Goal: Task Accomplishment & Management: Manage account settings

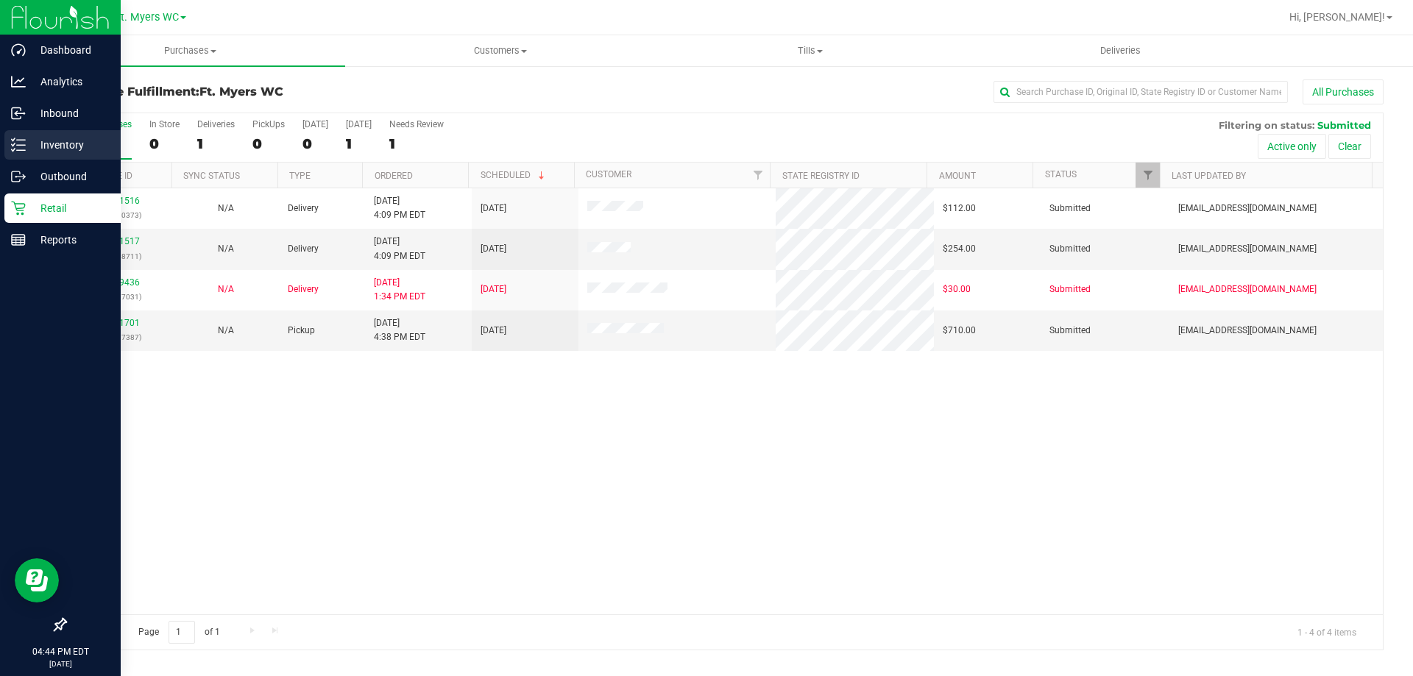
click at [12, 143] on icon at bounding box center [18, 145] width 15 height 15
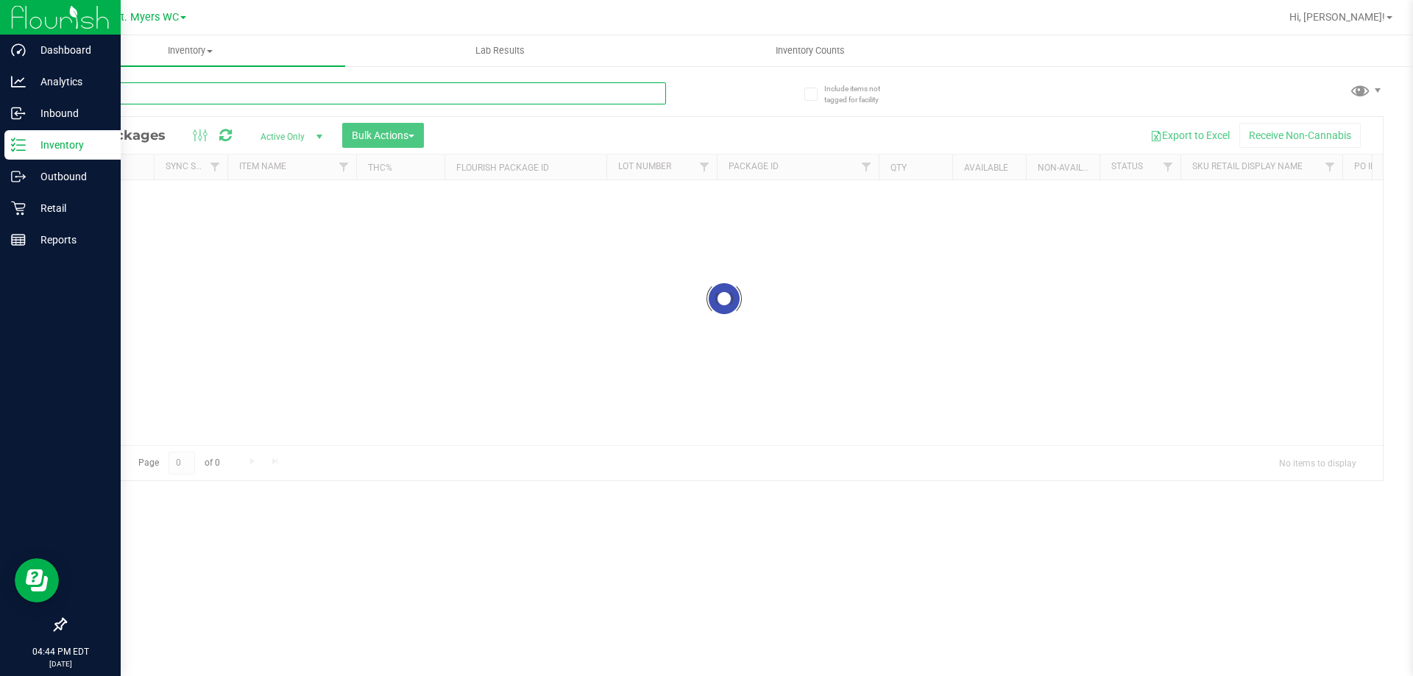
click at [269, 101] on input "text" at bounding box center [365, 93] width 601 height 22
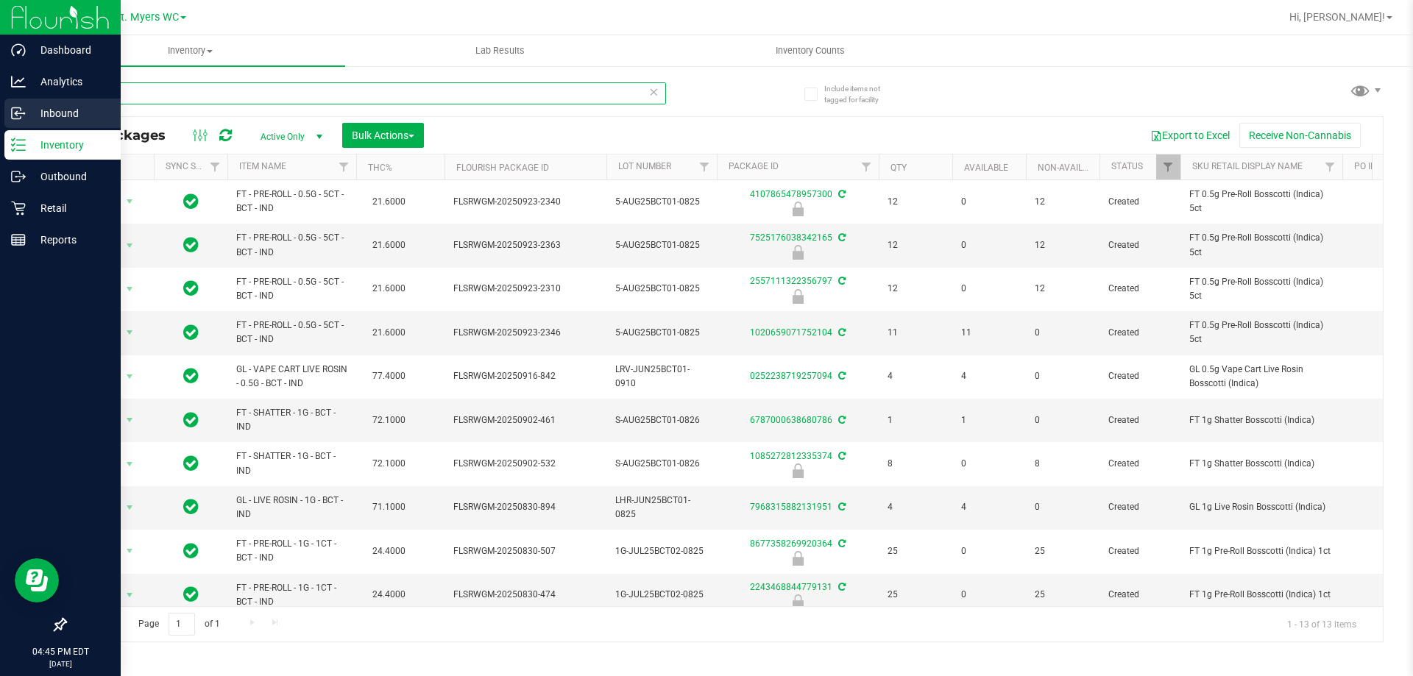
drag, startPoint x: 191, startPoint y: 99, endPoint x: 0, endPoint y: 99, distance: 190.5
click at [0, 99] on div "Dashboard Analytics Inbound Inventory Outbound Retail Reports 04:45 PM EDT 09/2…" at bounding box center [706, 338] width 1413 height 676
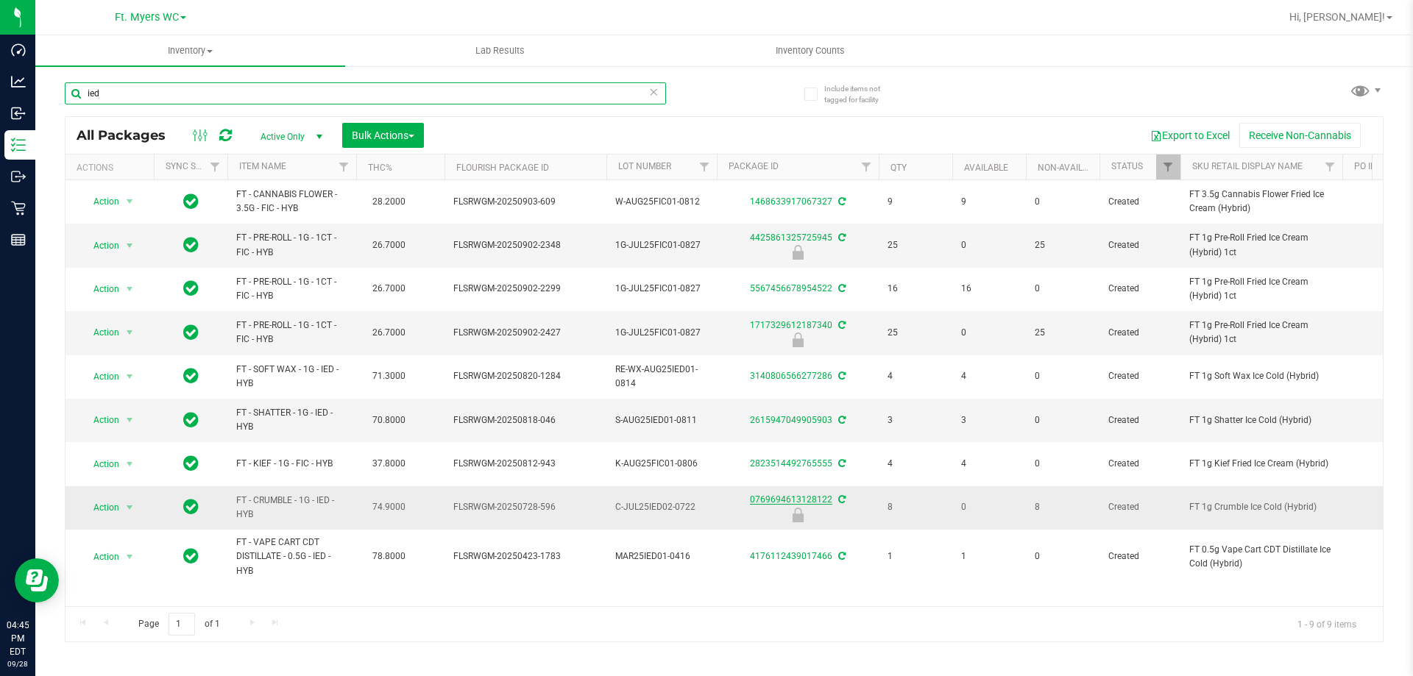
type input "ied"
click at [817, 500] on link "0769694613128122" at bounding box center [791, 499] width 82 height 10
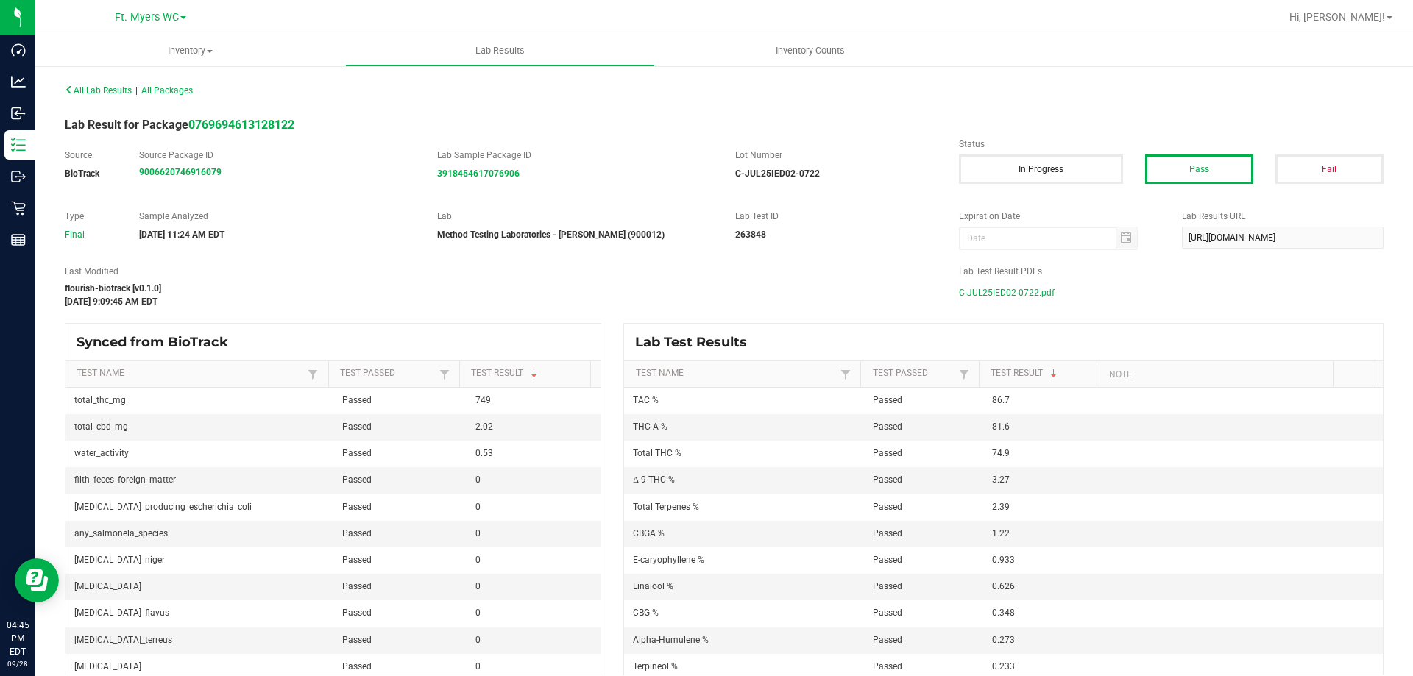
click at [1009, 290] on span "C-JUL25IED02-0722.pdf" at bounding box center [1007, 293] width 96 height 22
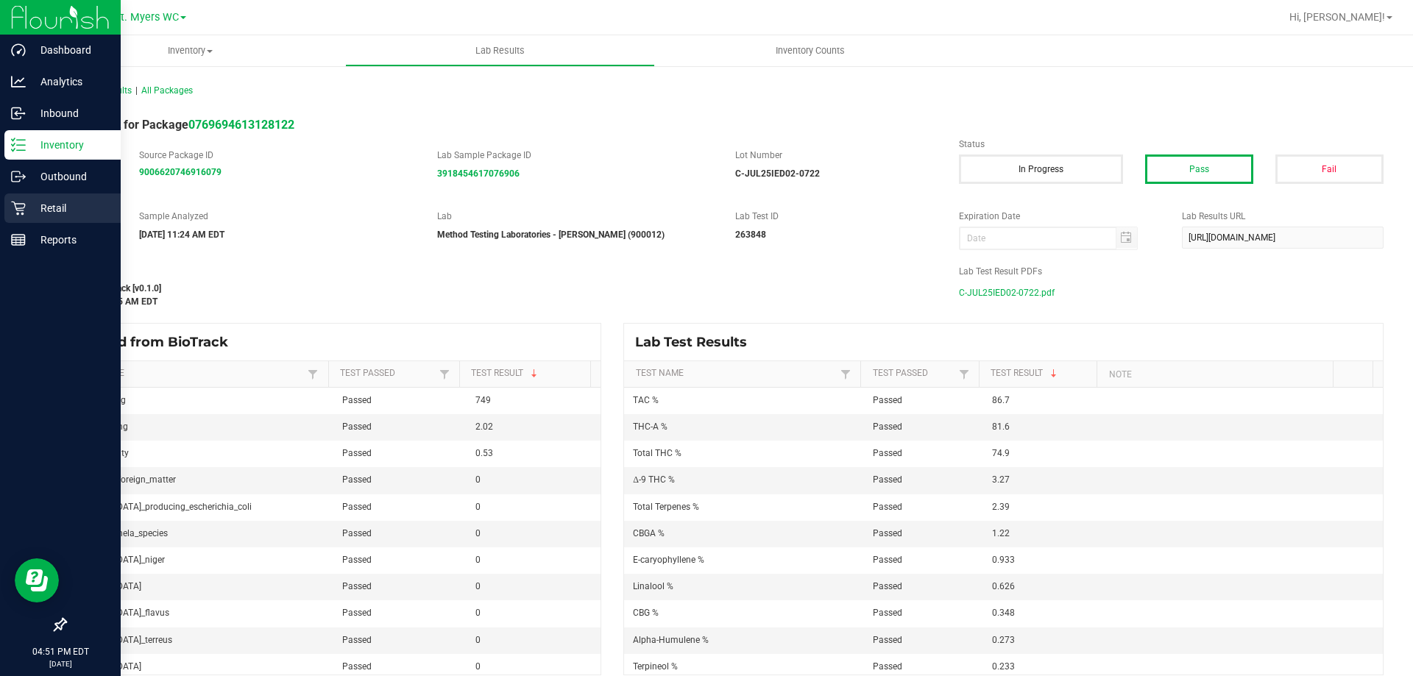
click at [26, 209] on p "Retail" at bounding box center [70, 208] width 88 height 18
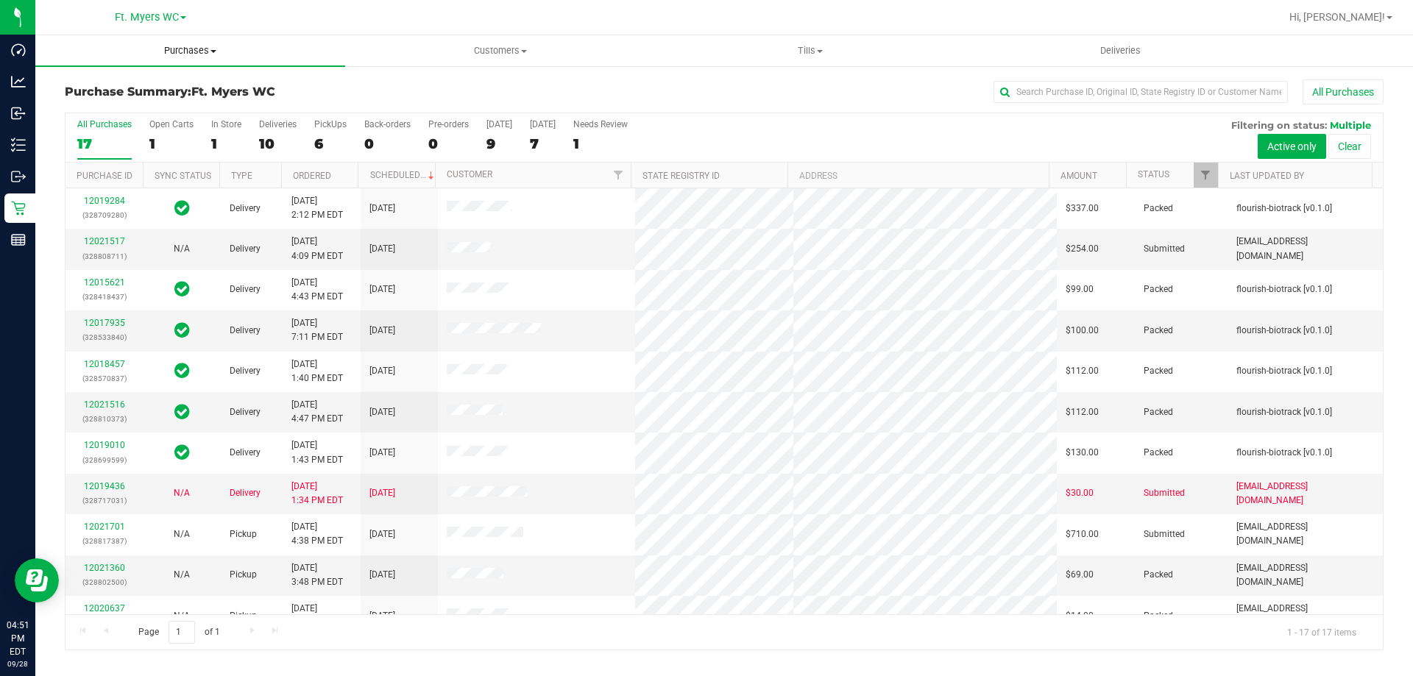
click at [191, 53] on span "Purchases" at bounding box center [190, 50] width 310 height 13
click at [150, 102] on li "Fulfillment" at bounding box center [190, 107] width 310 height 18
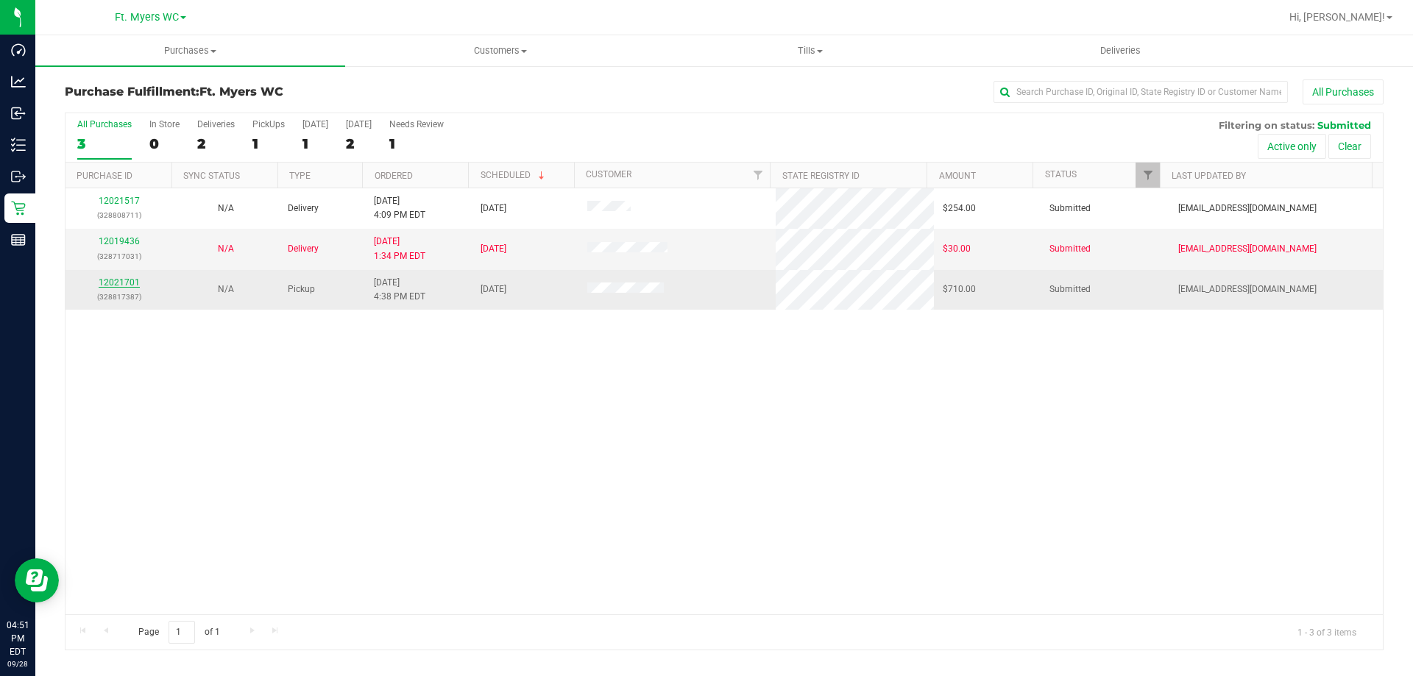
click at [104, 283] on link "12021701" at bounding box center [119, 282] width 41 height 10
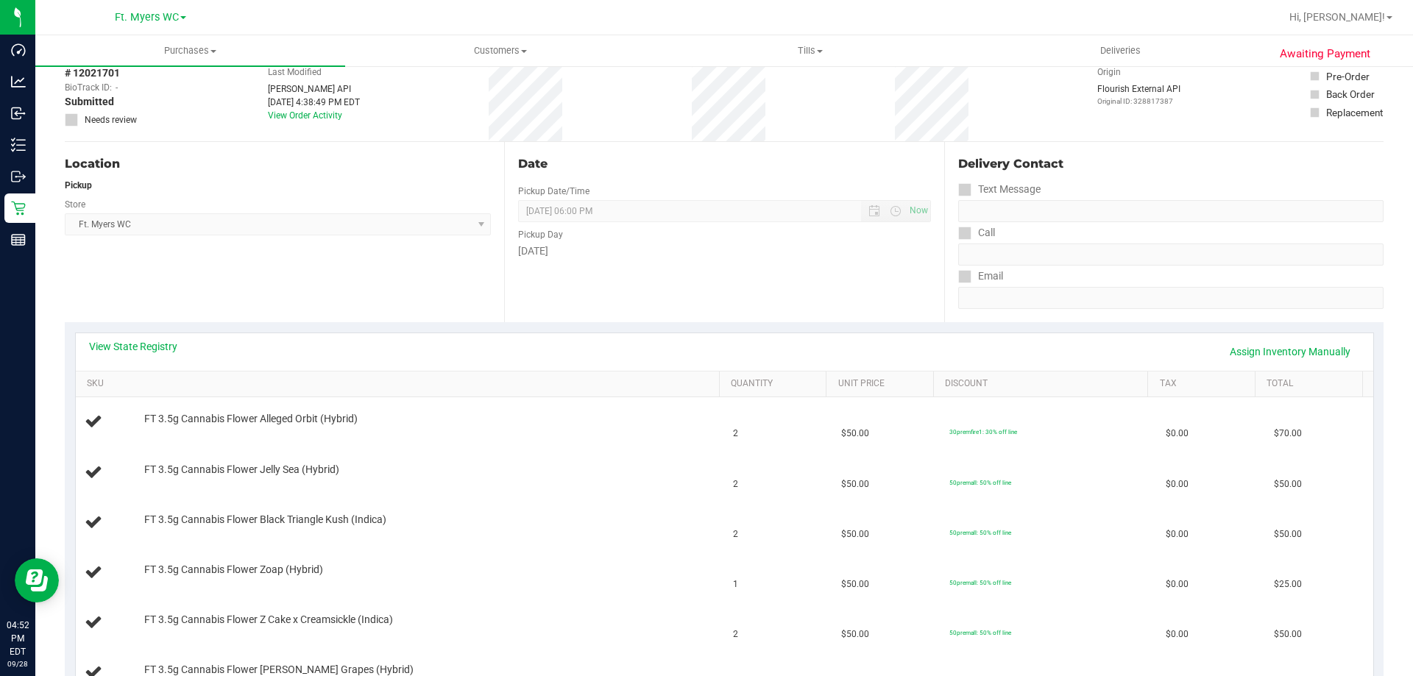
scroll to position [74, 0]
click at [152, 358] on div "View State Registry Assign Inventory Manually" at bounding box center [724, 352] width 1271 height 25
click at [158, 335] on div "View State Registry Assign Inventory Manually" at bounding box center [724, 353] width 1297 height 38
click at [157, 349] on link "View State Registry" at bounding box center [133, 347] width 88 height 15
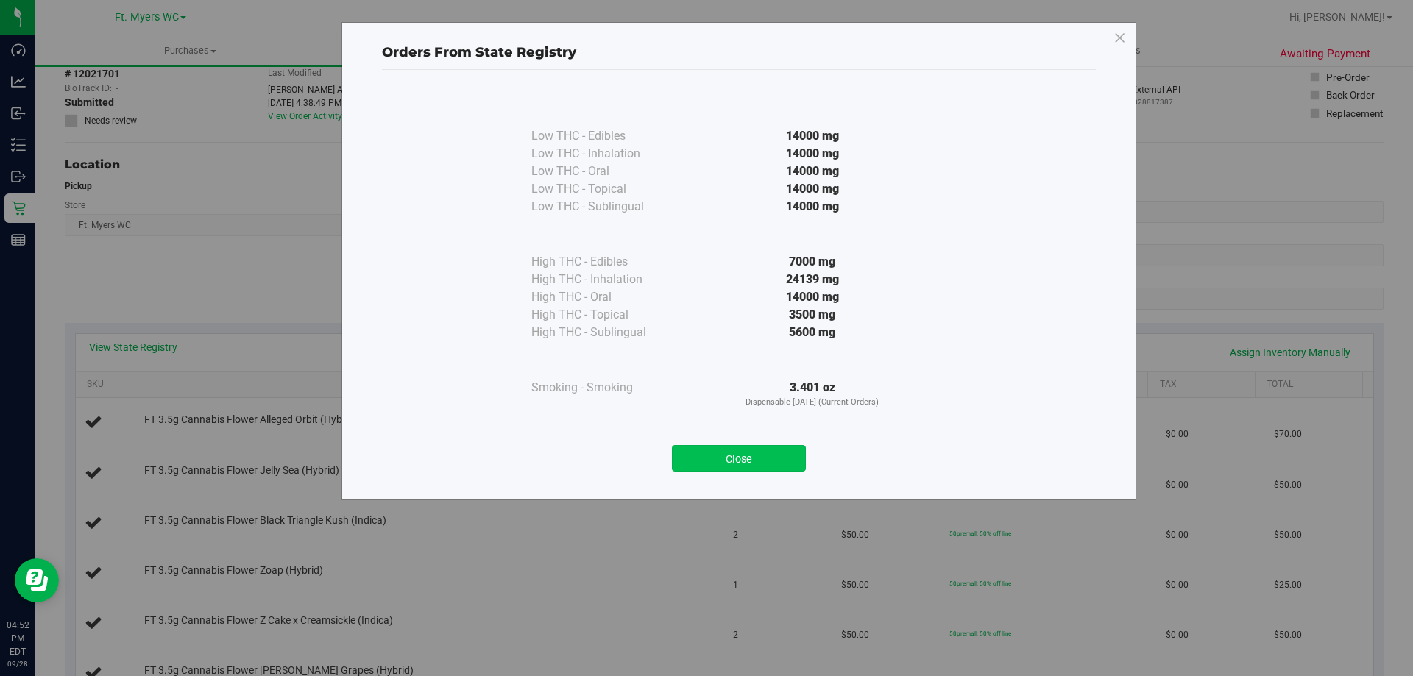
click at [788, 457] on button "Close" at bounding box center [739, 458] width 134 height 26
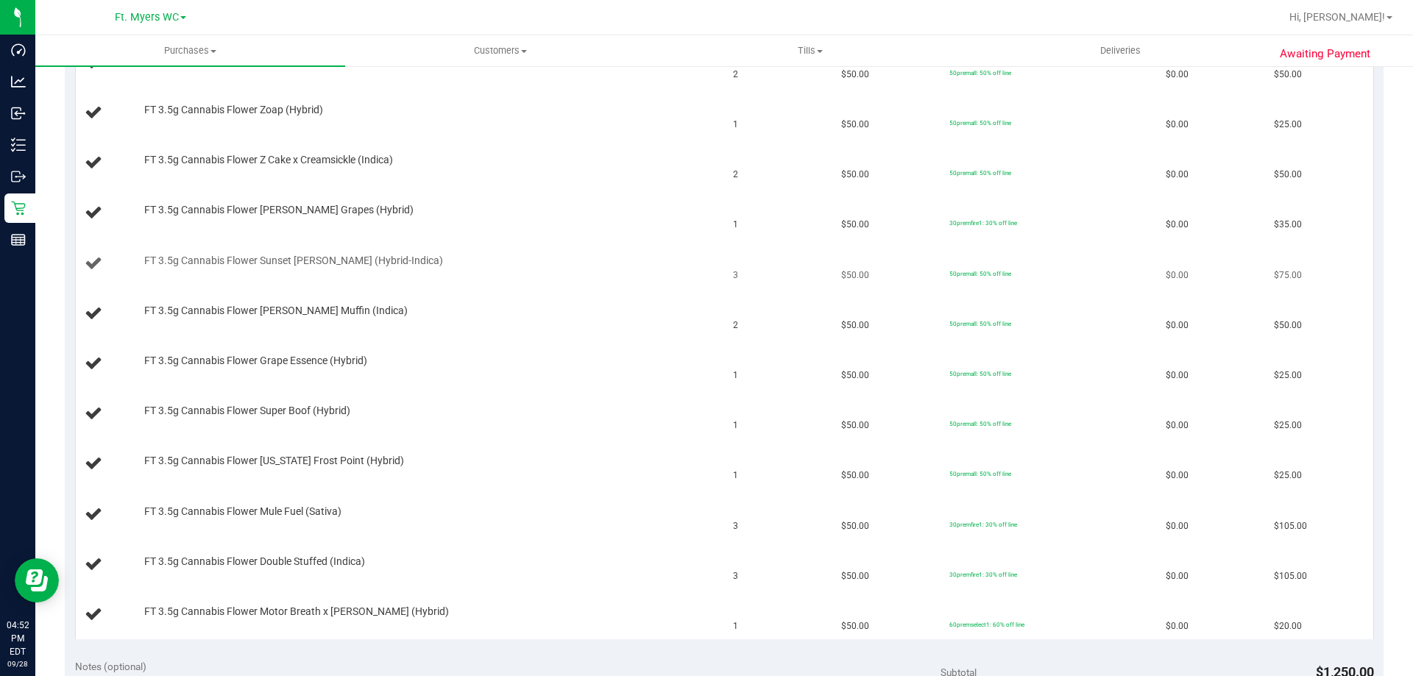
scroll to position [589, 0]
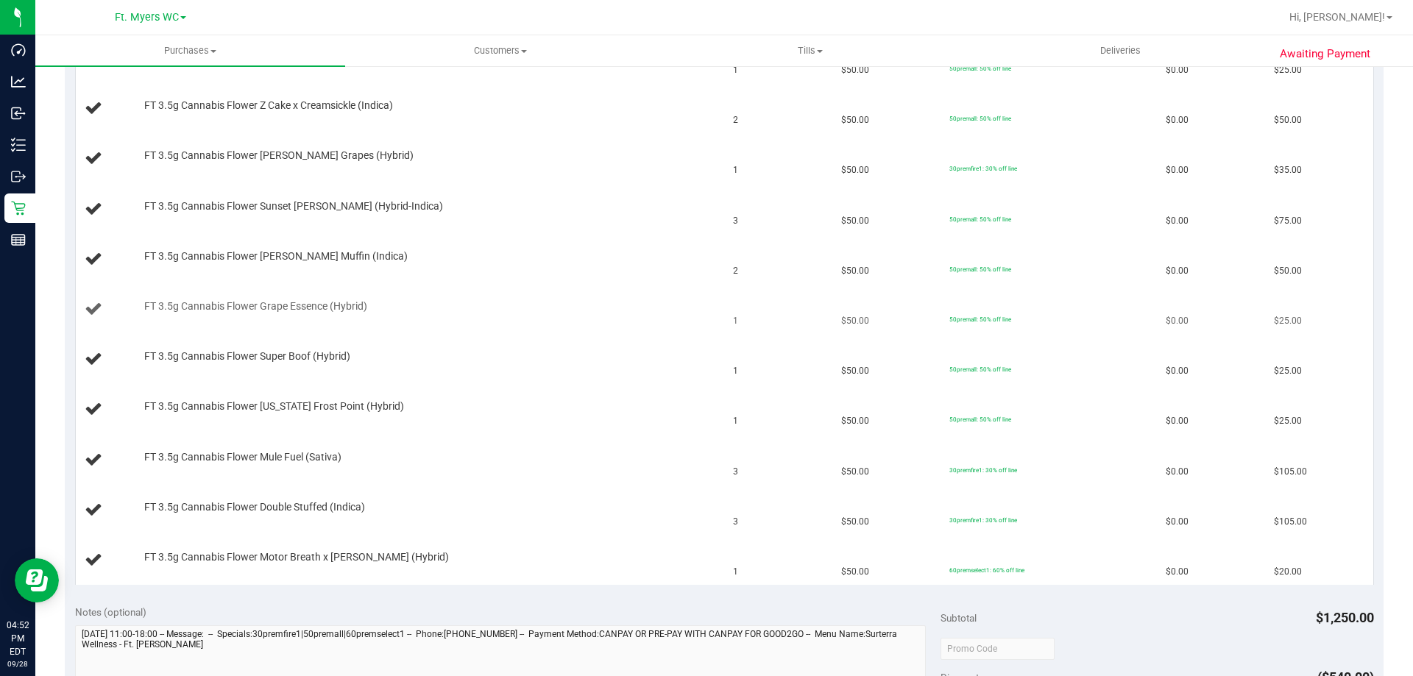
click at [402, 323] on td "FT 3.5g Cannabis Flower Grape Essence (Hybrid)" at bounding box center [400, 310] width 649 height 50
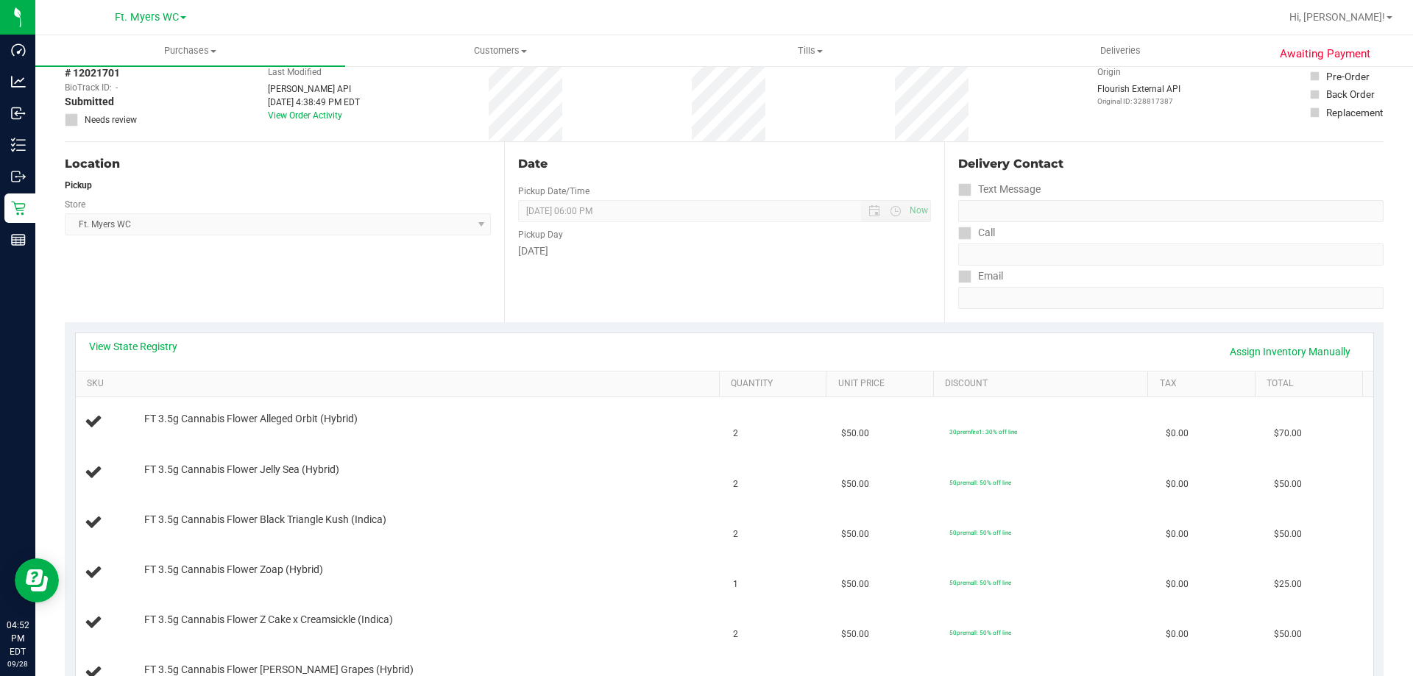
scroll to position [74, 0]
click at [124, 347] on link "View State Registry" at bounding box center [133, 347] width 88 height 15
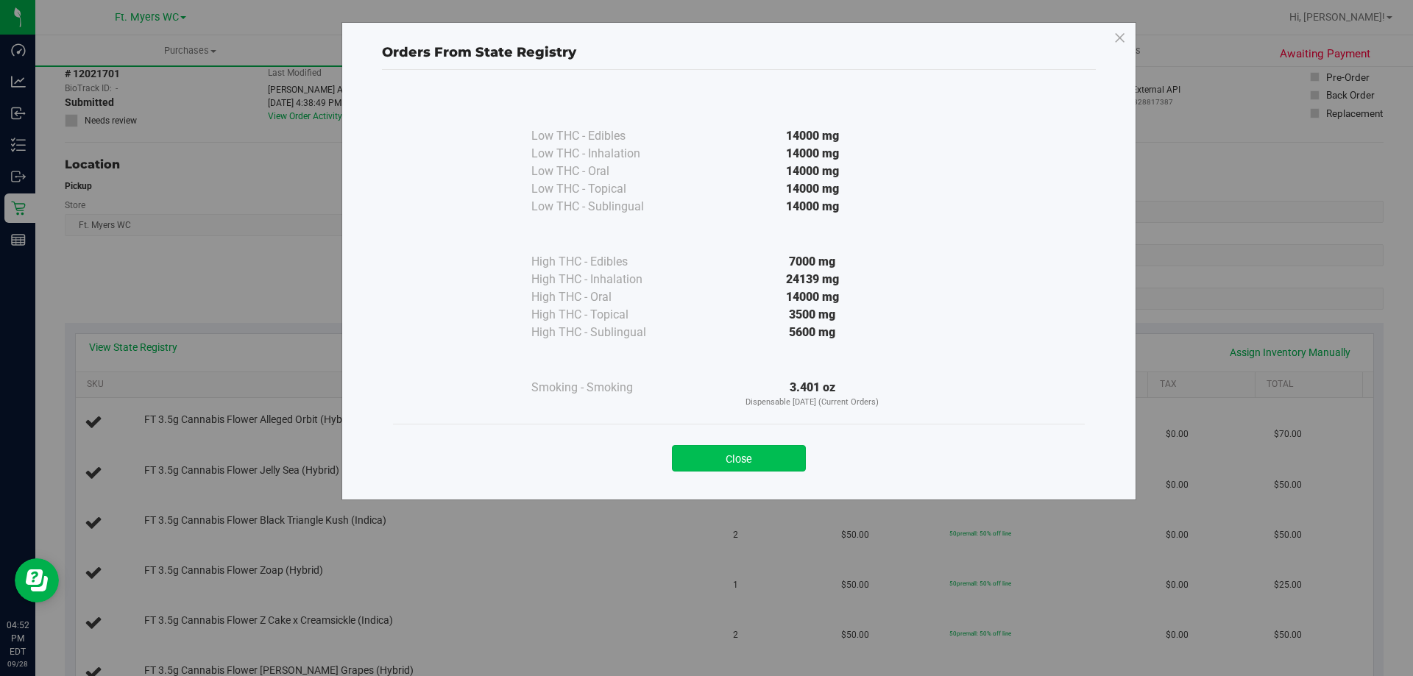
click at [775, 455] on button "Close" at bounding box center [739, 458] width 134 height 26
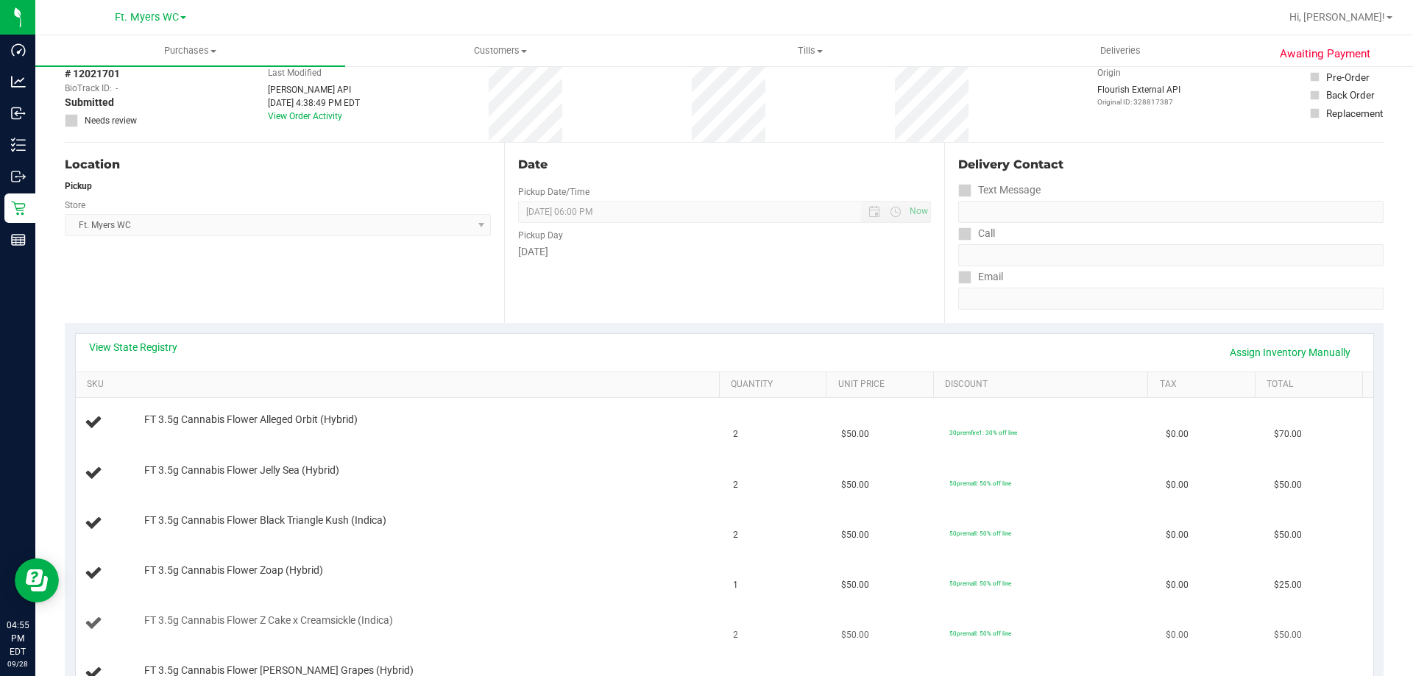
click at [522, 599] on td "FT 3.5g Cannabis Flower Z Cake x Creamsickle (Indica)" at bounding box center [400, 624] width 649 height 50
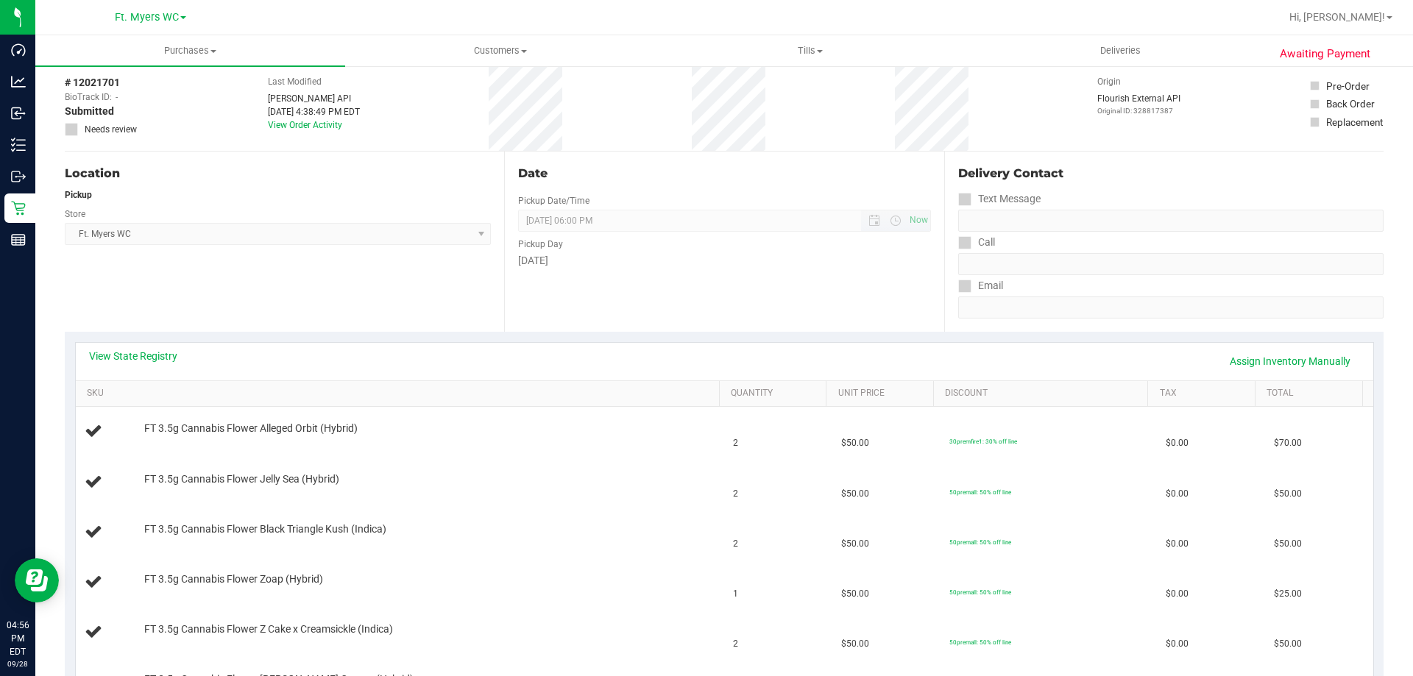
scroll to position [0, 0]
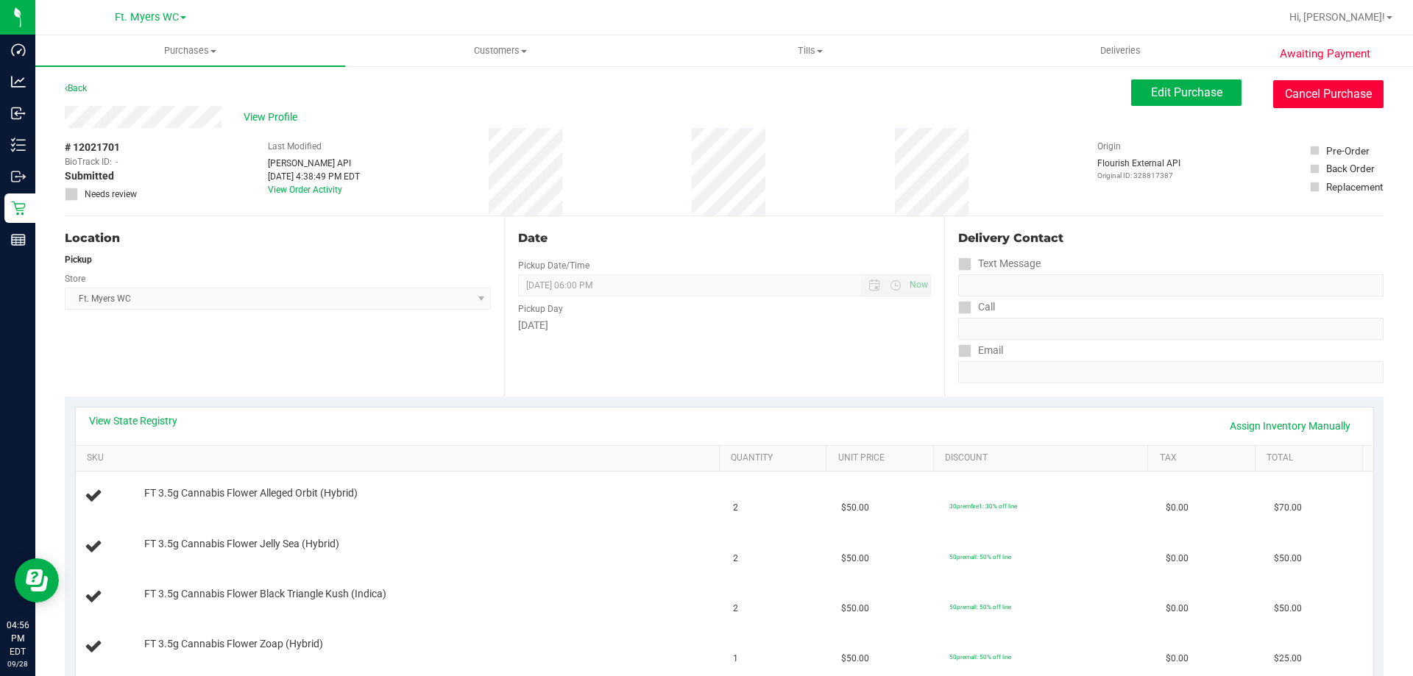
click at [1273, 86] on button "Cancel Purchase" at bounding box center [1328, 94] width 110 height 28
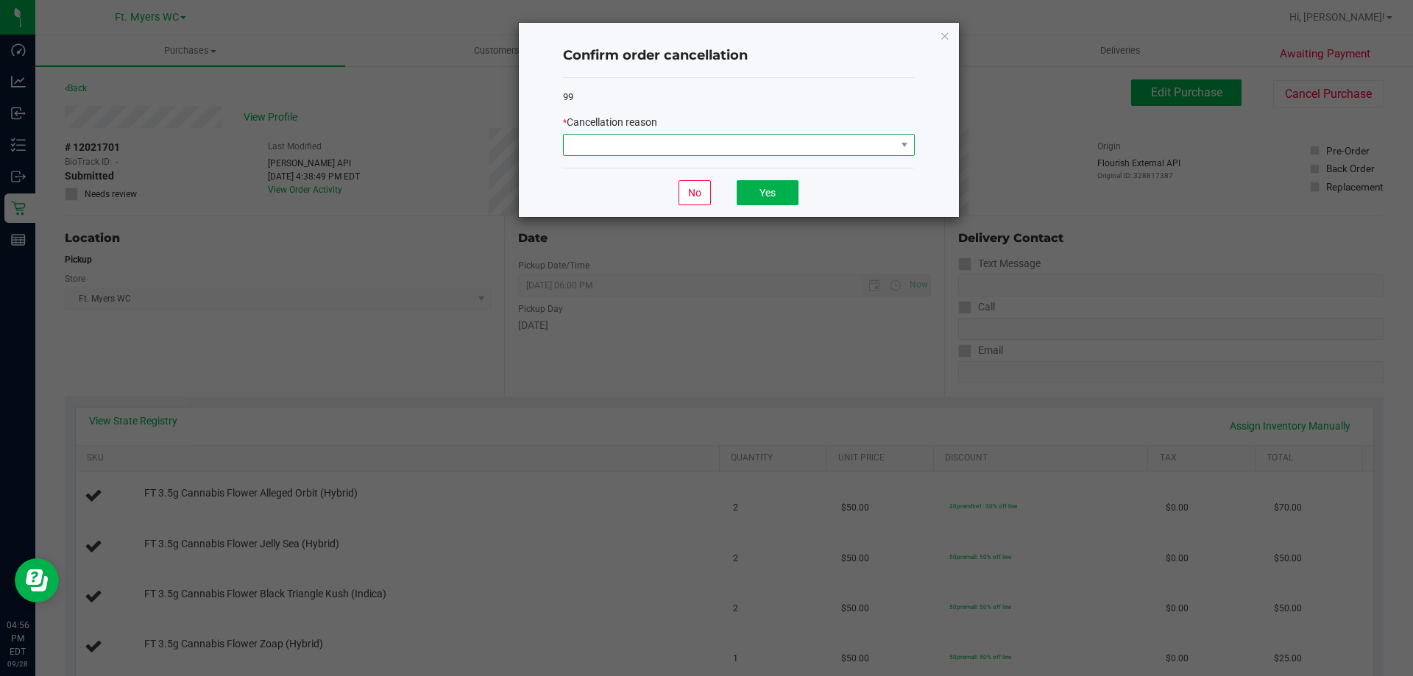
click at [632, 143] on span at bounding box center [730, 145] width 332 height 21
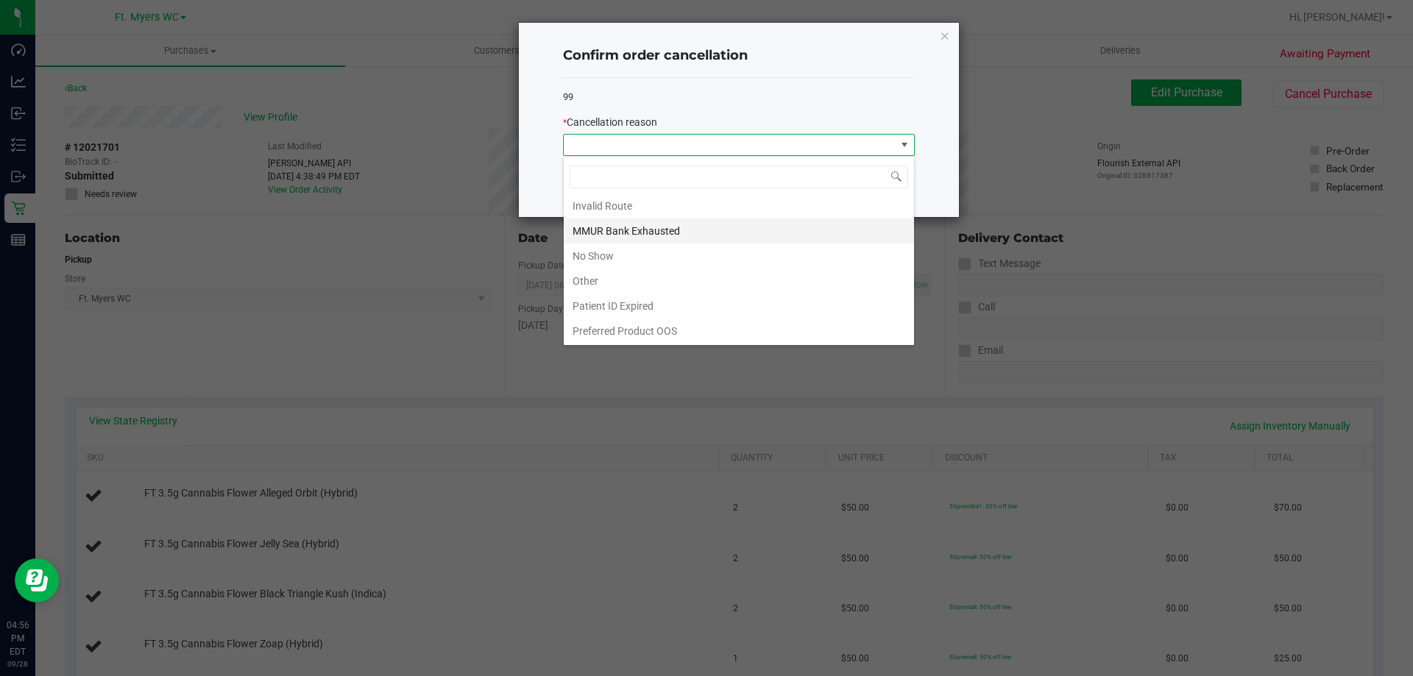
scroll to position [78, 0]
click at [608, 252] on li "No Show" at bounding box center [739, 255] width 350 height 25
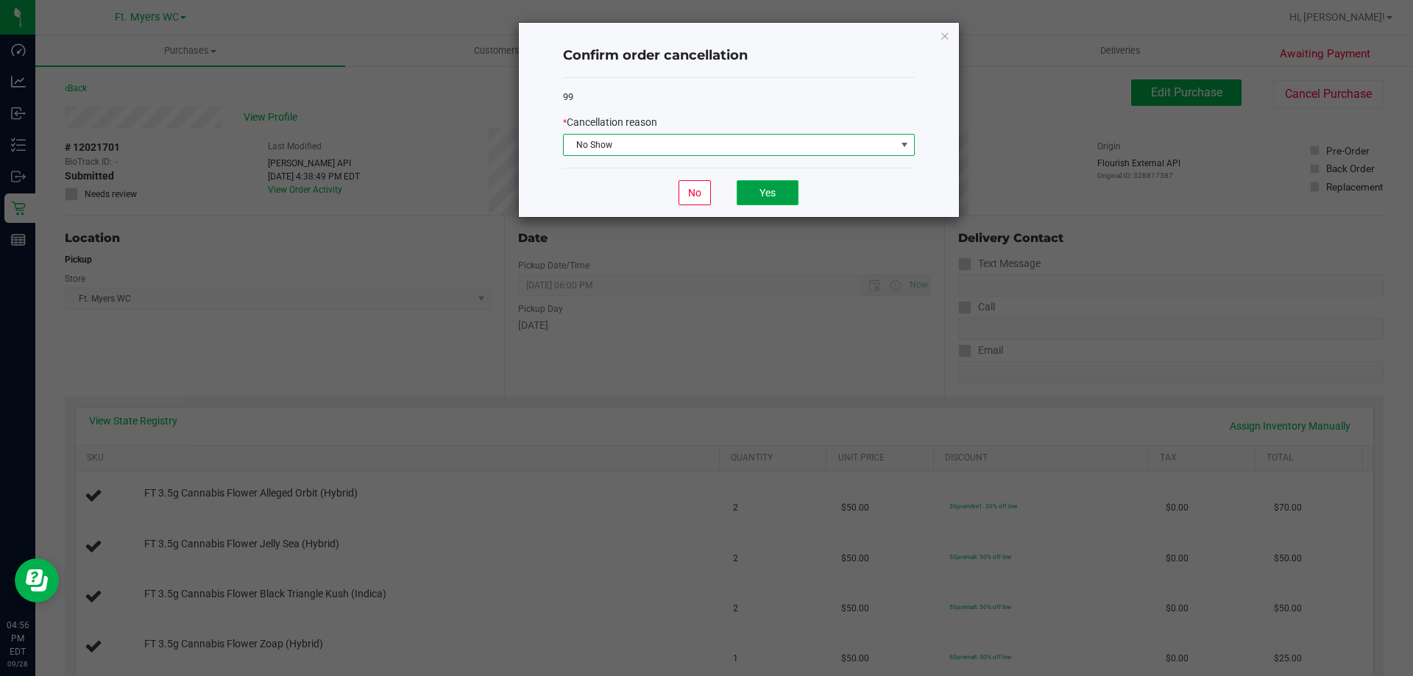
click at [756, 198] on button "Yes" at bounding box center [767, 192] width 62 height 25
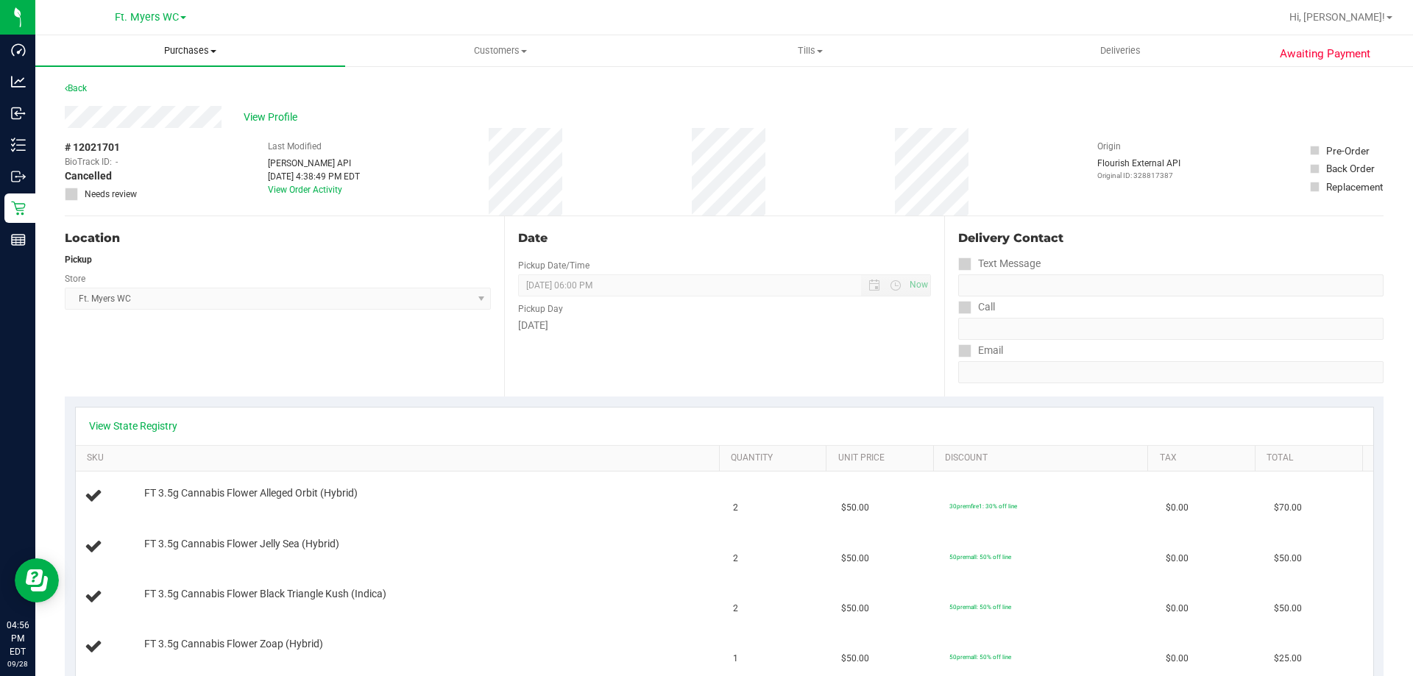
click at [208, 55] on span "Purchases" at bounding box center [190, 50] width 310 height 13
click at [171, 107] on li "Fulfillment" at bounding box center [190, 107] width 310 height 18
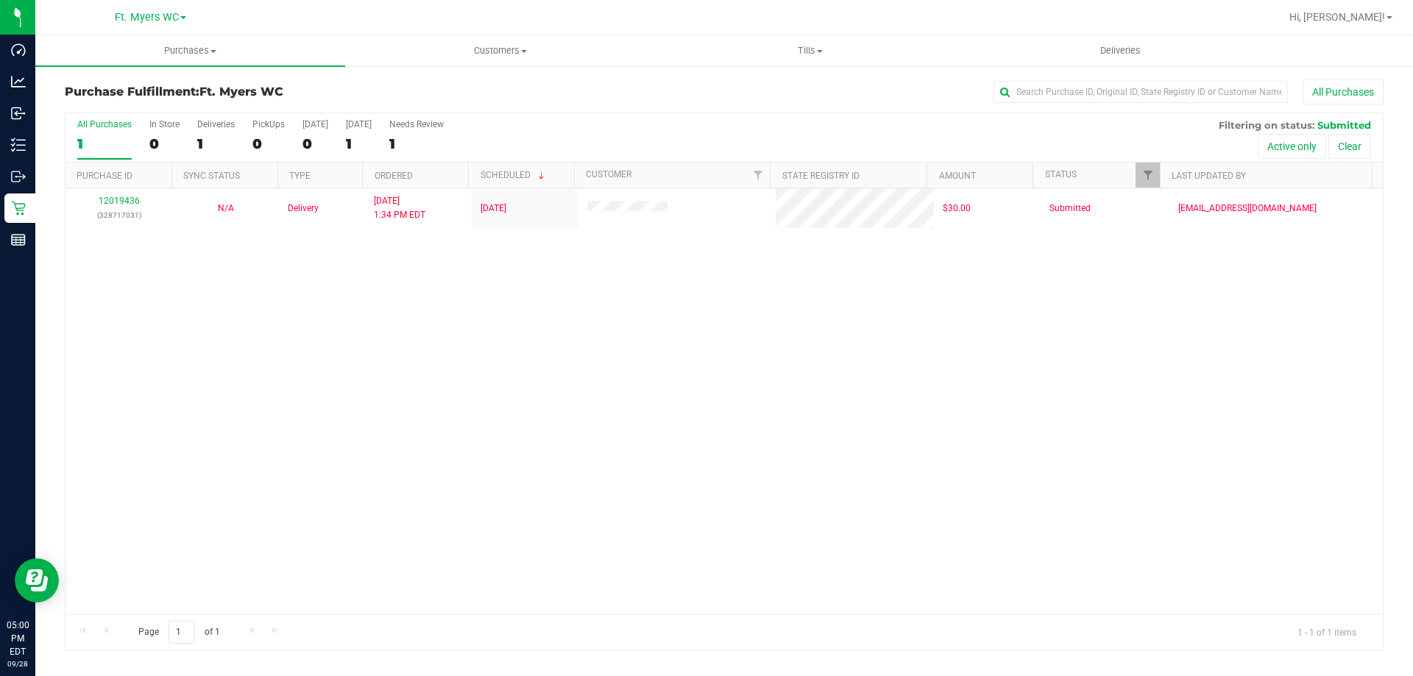
click at [349, 427] on div "12019436 (328717031) N/A Delivery 9/28/2025 1:34 PM EDT 9/29/2025 $30.00 Submit…" at bounding box center [723, 401] width 1317 height 426
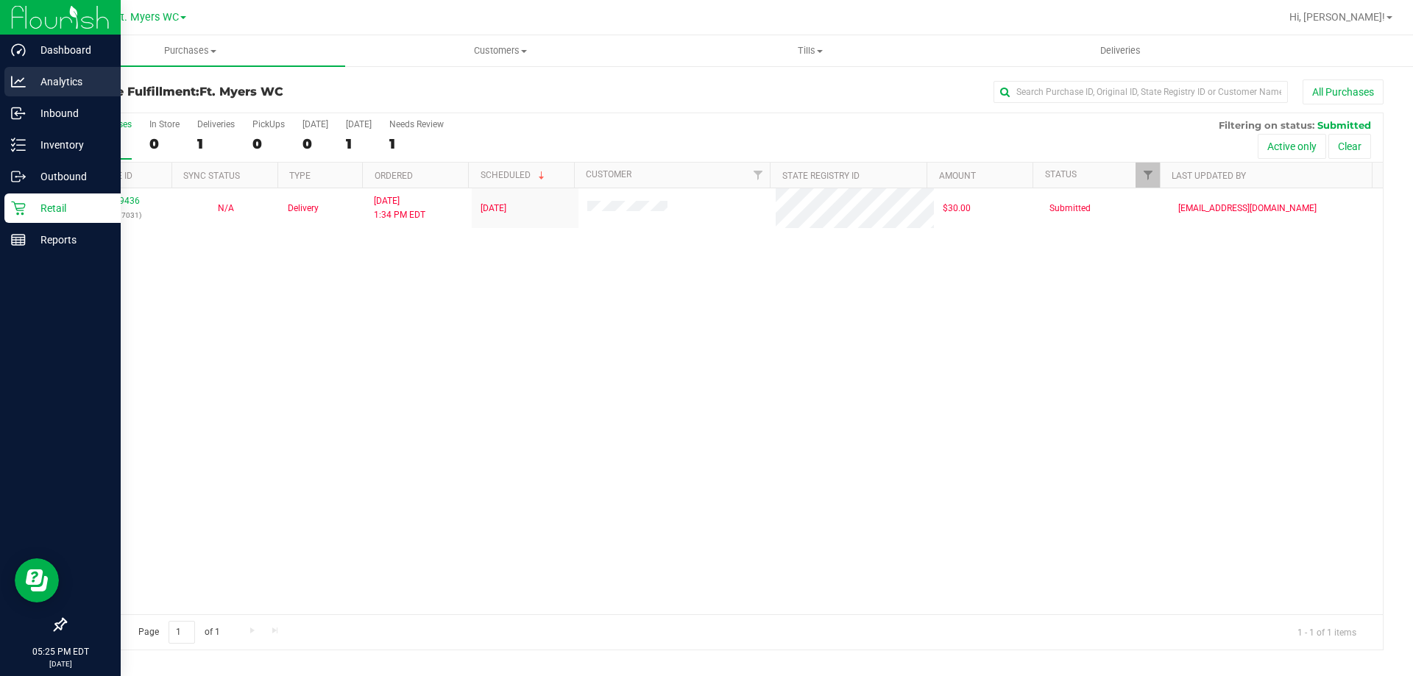
click at [79, 82] on p "Analytics" at bounding box center [70, 82] width 88 height 18
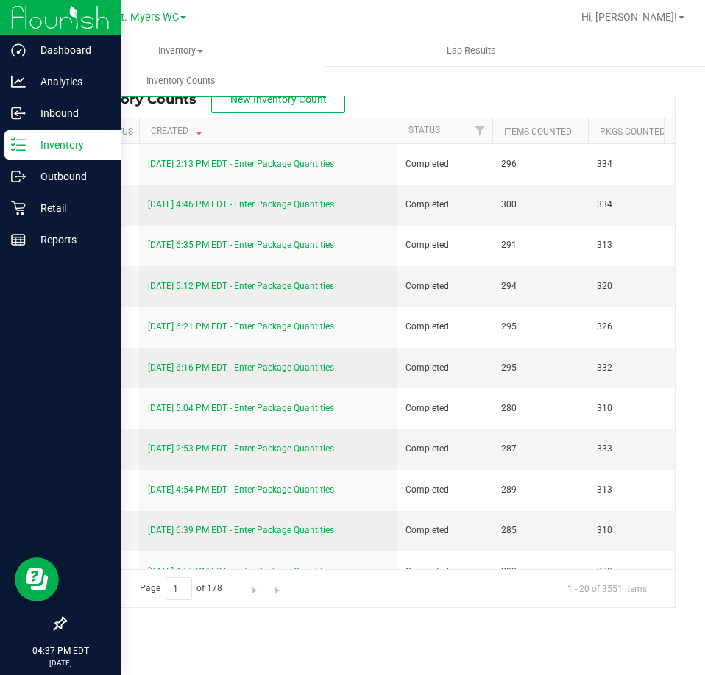
click at [11, 135] on div "Inventory" at bounding box center [62, 144] width 116 height 29
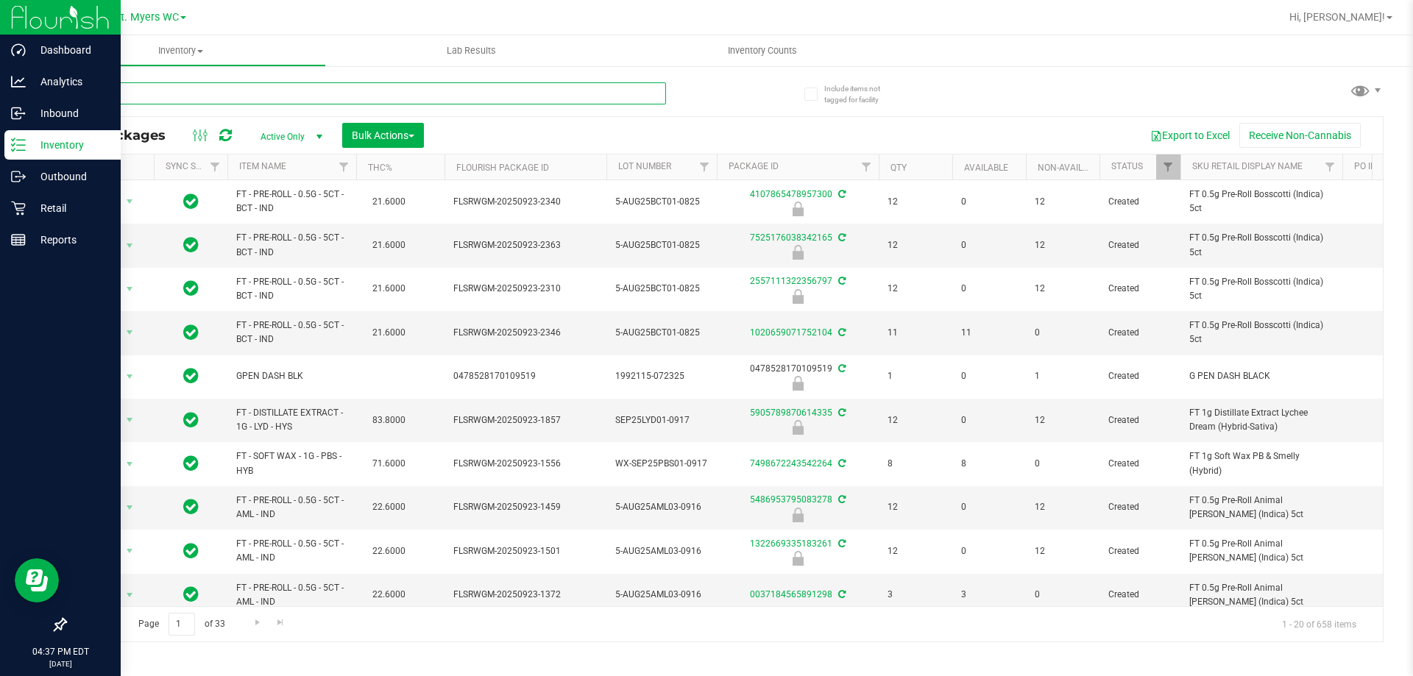
click at [173, 100] on input "text" at bounding box center [365, 93] width 601 height 22
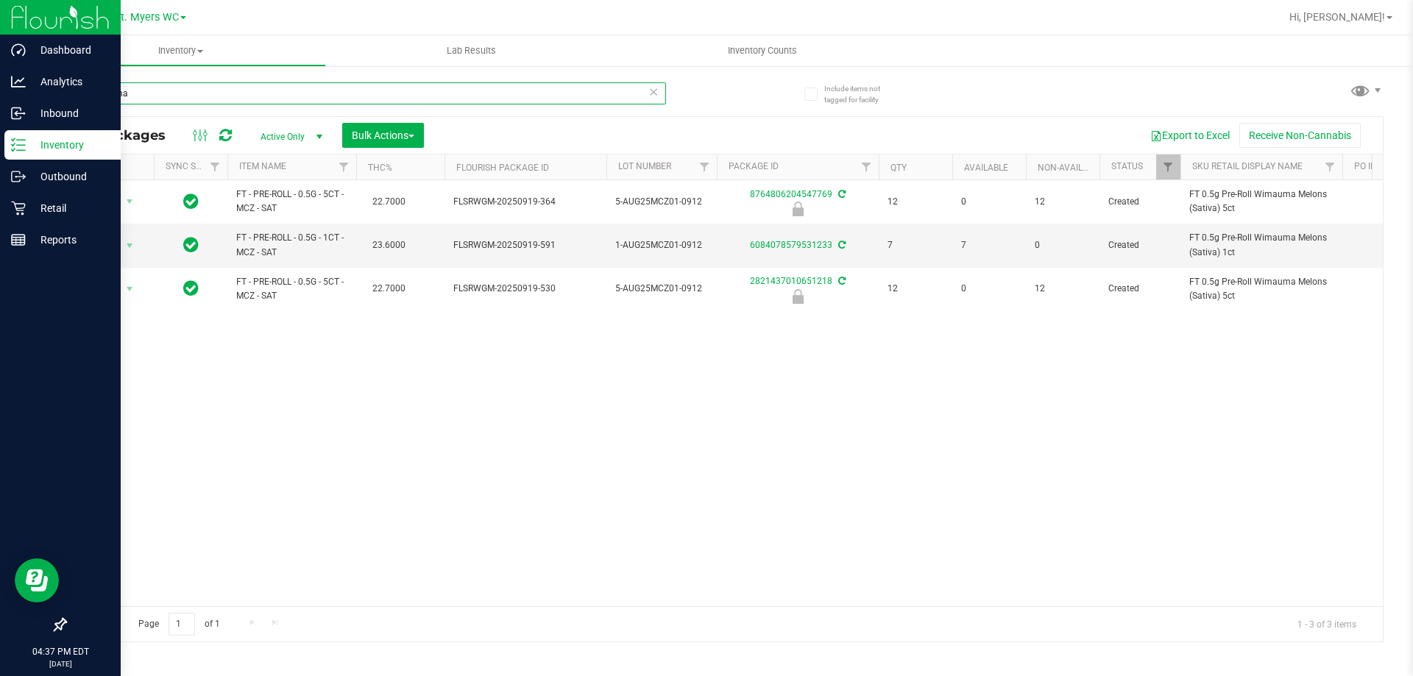
type input "wimauma"
click at [13, 210] on icon at bounding box center [18, 208] width 15 height 15
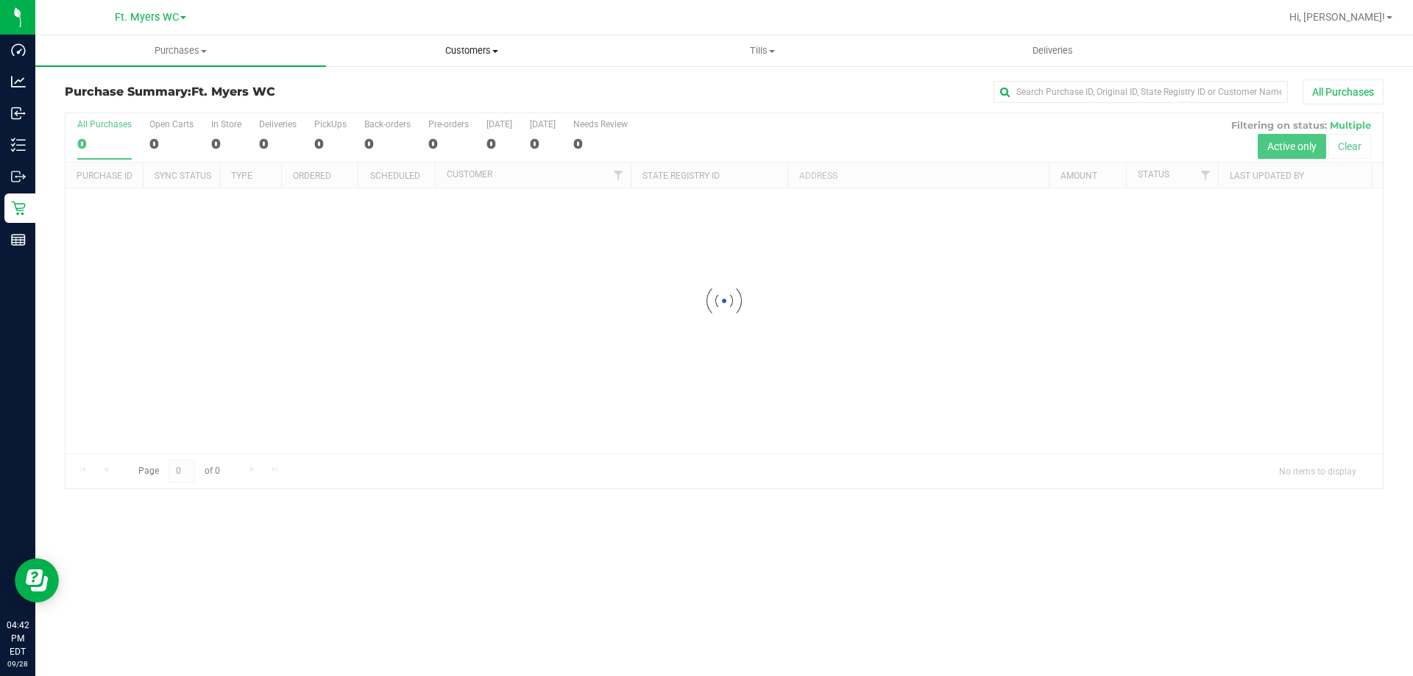
click at [491, 51] on span "Customers" at bounding box center [471, 50] width 289 height 13
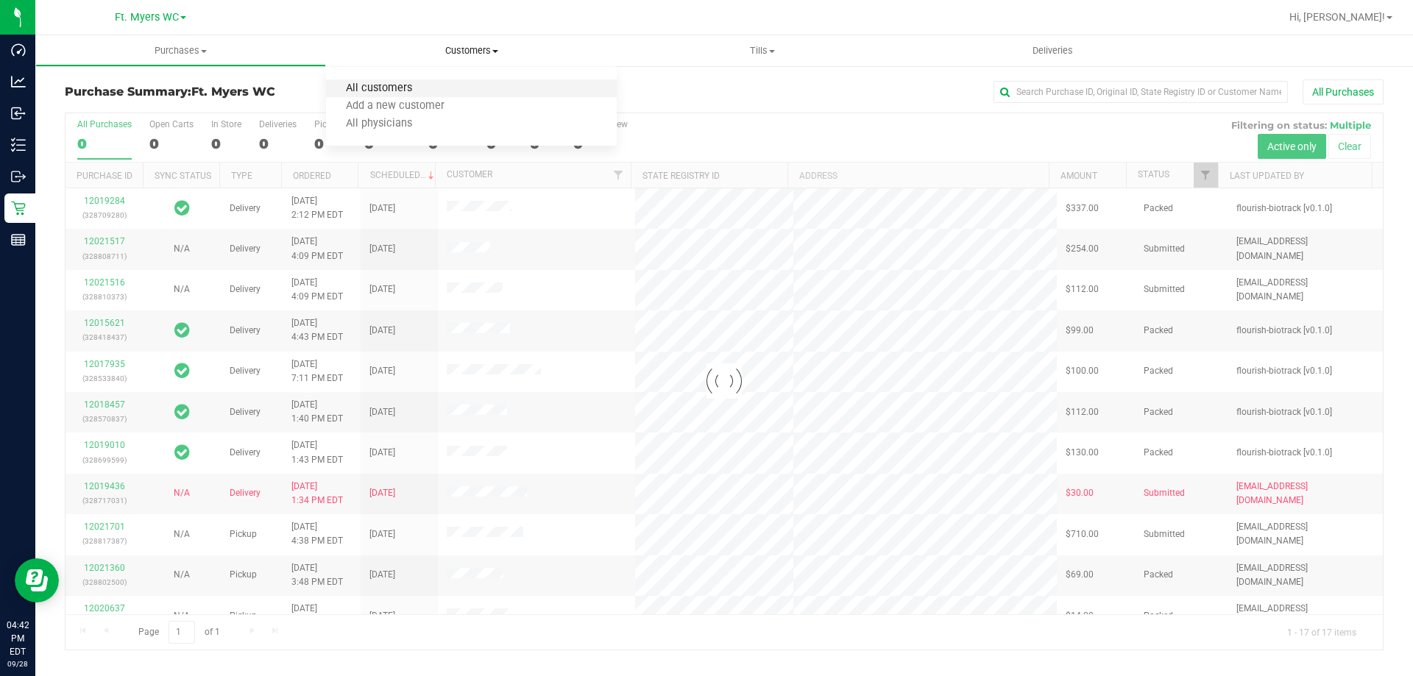
click at [412, 83] on span "All customers" at bounding box center [379, 88] width 106 height 13
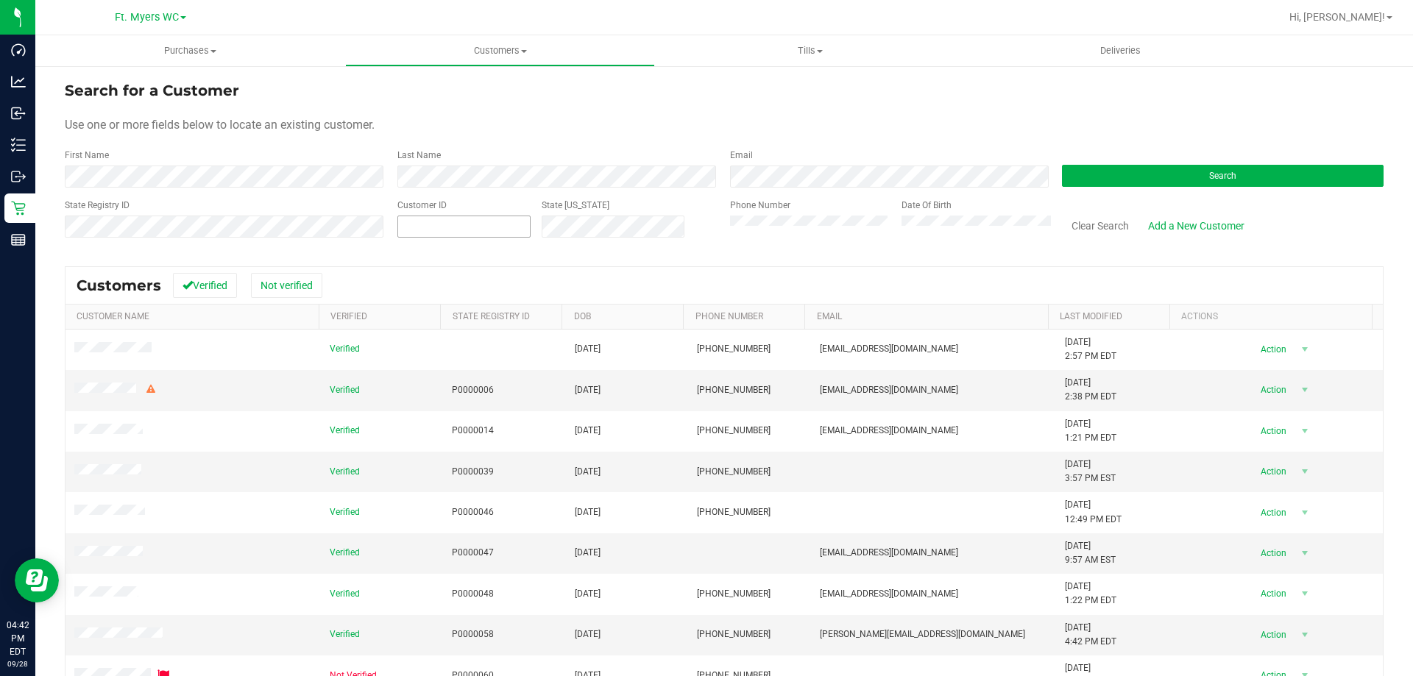
click at [436, 224] on span at bounding box center [463, 227] width 133 height 22
paste input "633720"
type input "633720"
click at [704, 175] on button "Search" at bounding box center [1223, 176] width 322 height 22
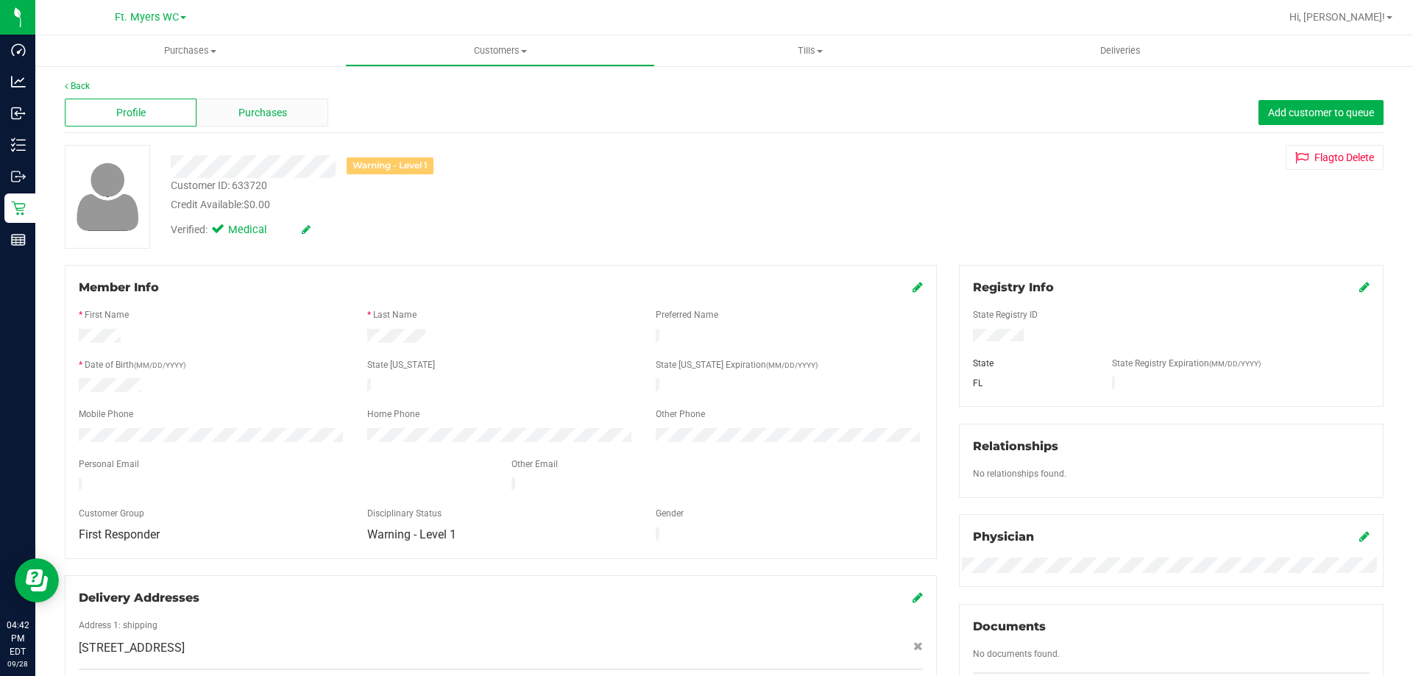
click at [273, 124] on div "Purchases" at bounding box center [262, 113] width 132 height 28
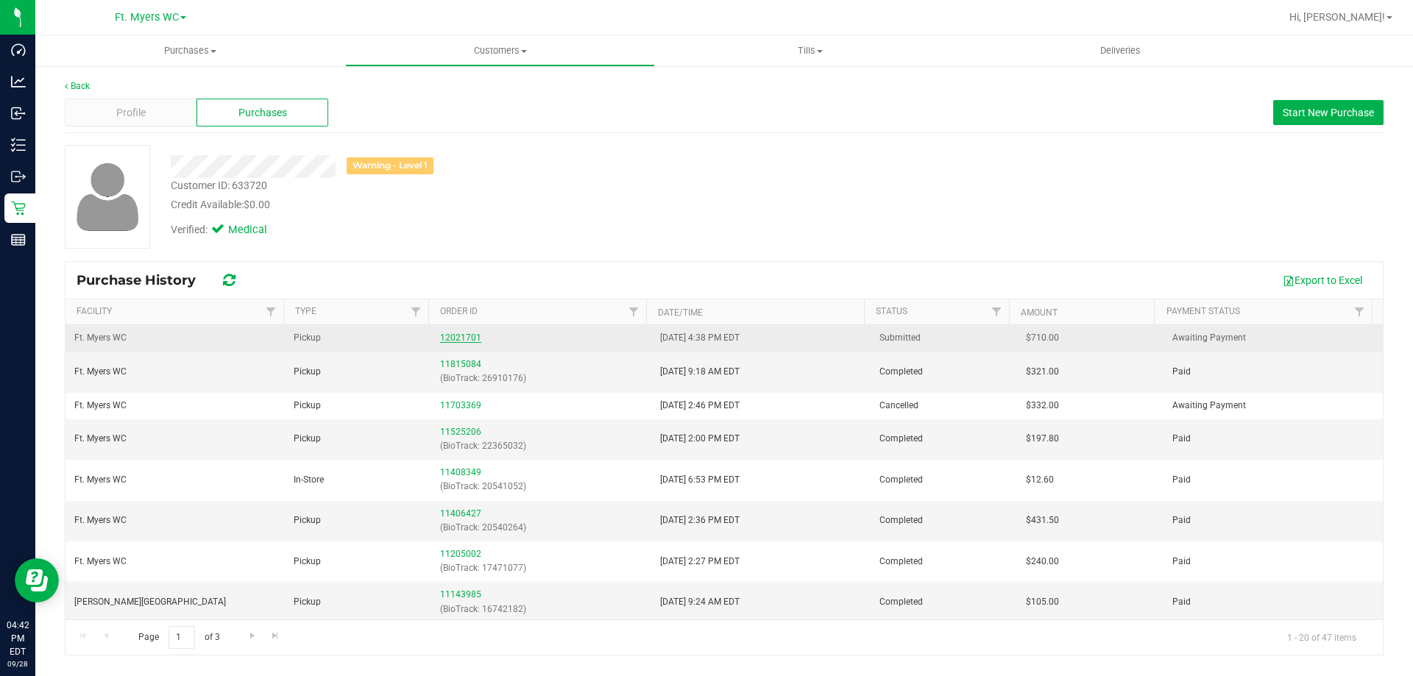
click at [476, 335] on link "12021701" at bounding box center [460, 338] width 41 height 10
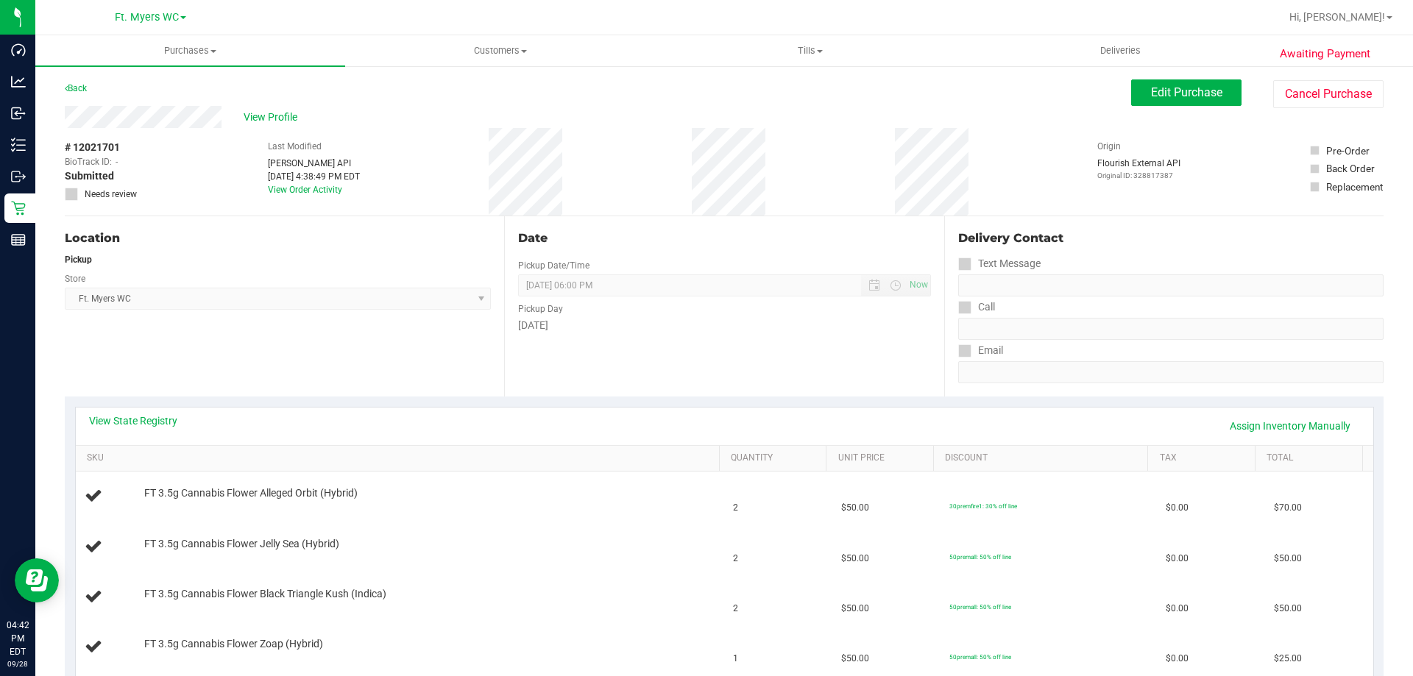
click at [592, 377] on div "Date Pickup Date/Time 09/28/2025 Now 09/28/2025 06:00 PM Now Pickup Day Sunday" at bounding box center [723, 306] width 439 height 180
click at [704, 88] on button "Cancel Purchase" at bounding box center [1328, 94] width 110 height 28
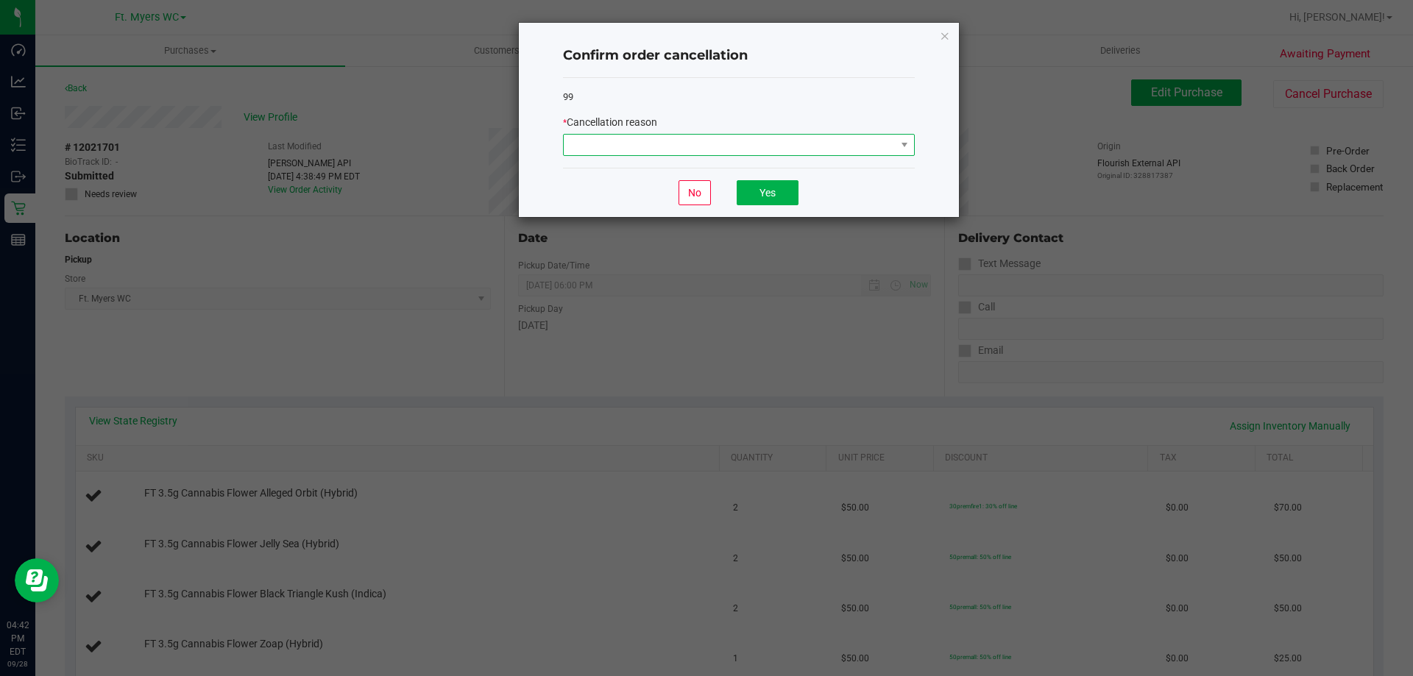
click at [649, 138] on span at bounding box center [730, 145] width 332 height 21
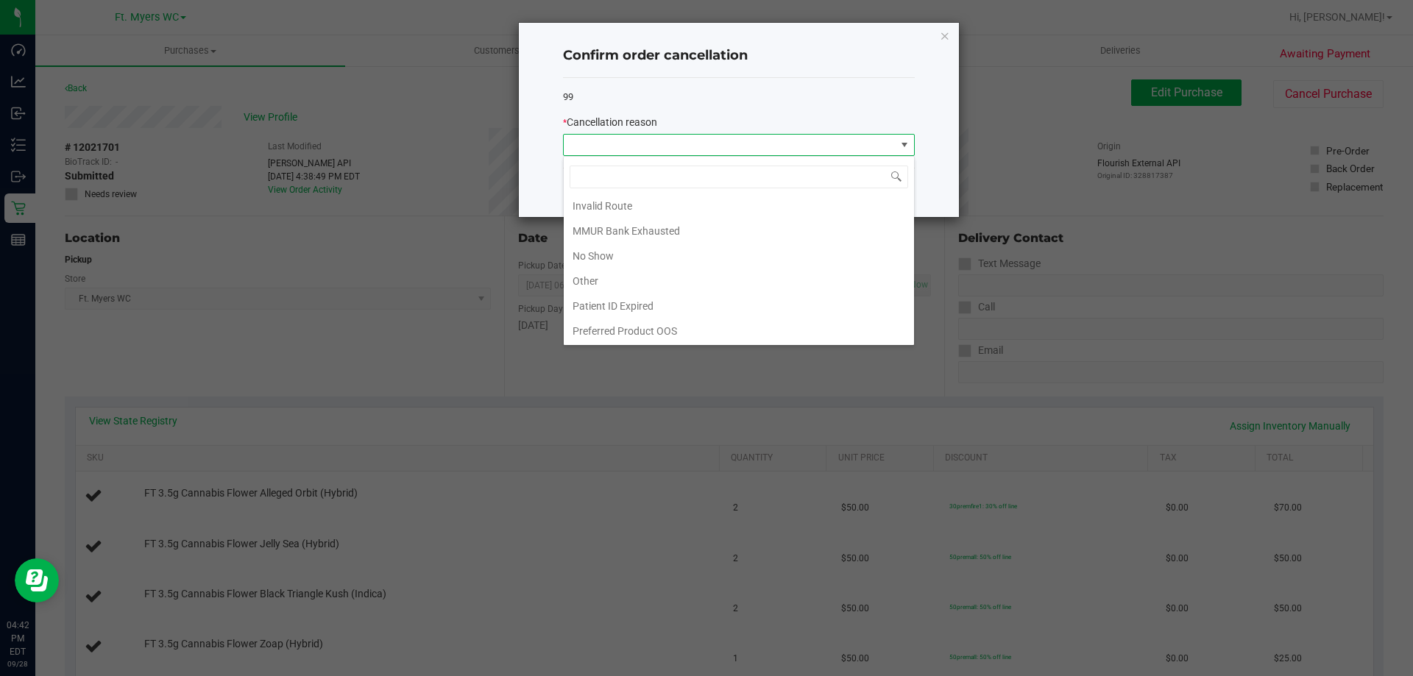
scroll to position [78, 0]
click at [611, 101] on div "99" at bounding box center [739, 97] width 352 height 15
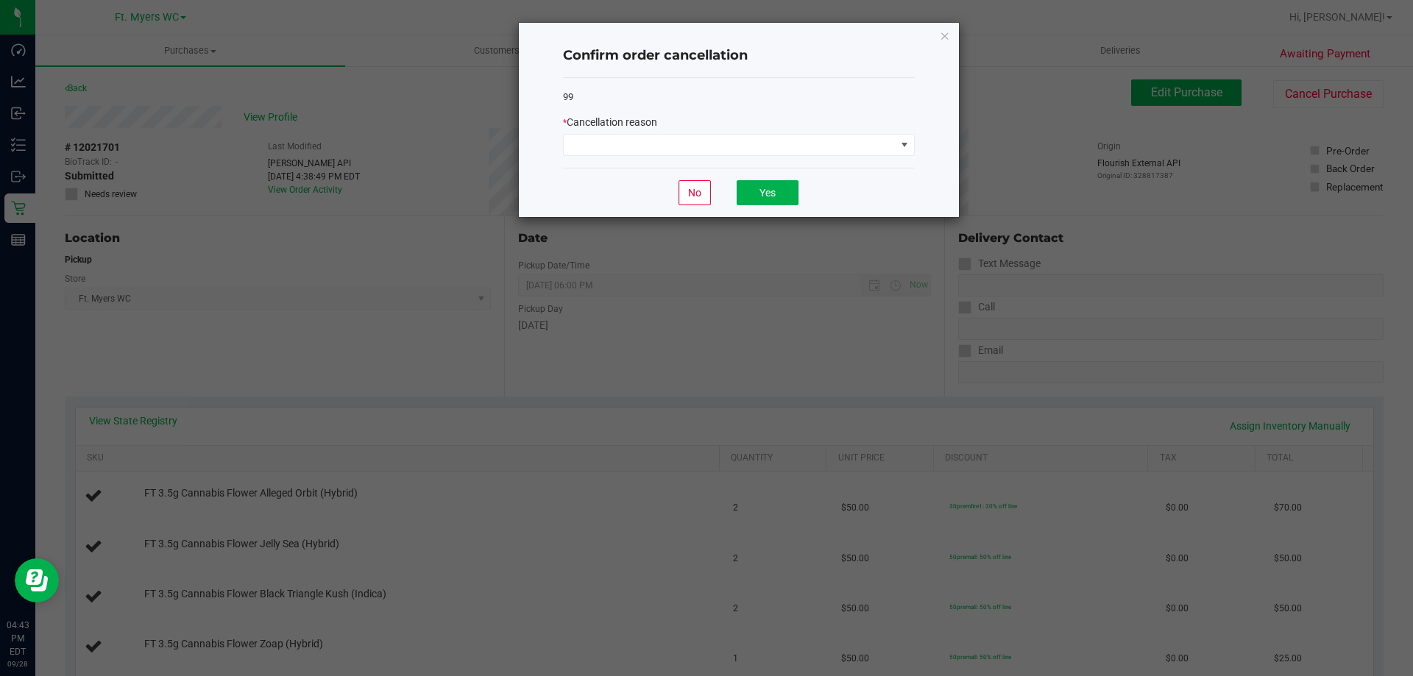
click at [450, 394] on ngb-modal-window "Confirm order cancellation 99 * Cancellation reason No Yes" at bounding box center [712, 338] width 1424 height 676
click at [704, 32] on div "Confirm order cancellation 99 * Cancellation reason No Yes" at bounding box center [739, 120] width 440 height 194
click at [704, 32] on icon "Close" at bounding box center [944, 35] width 10 height 18
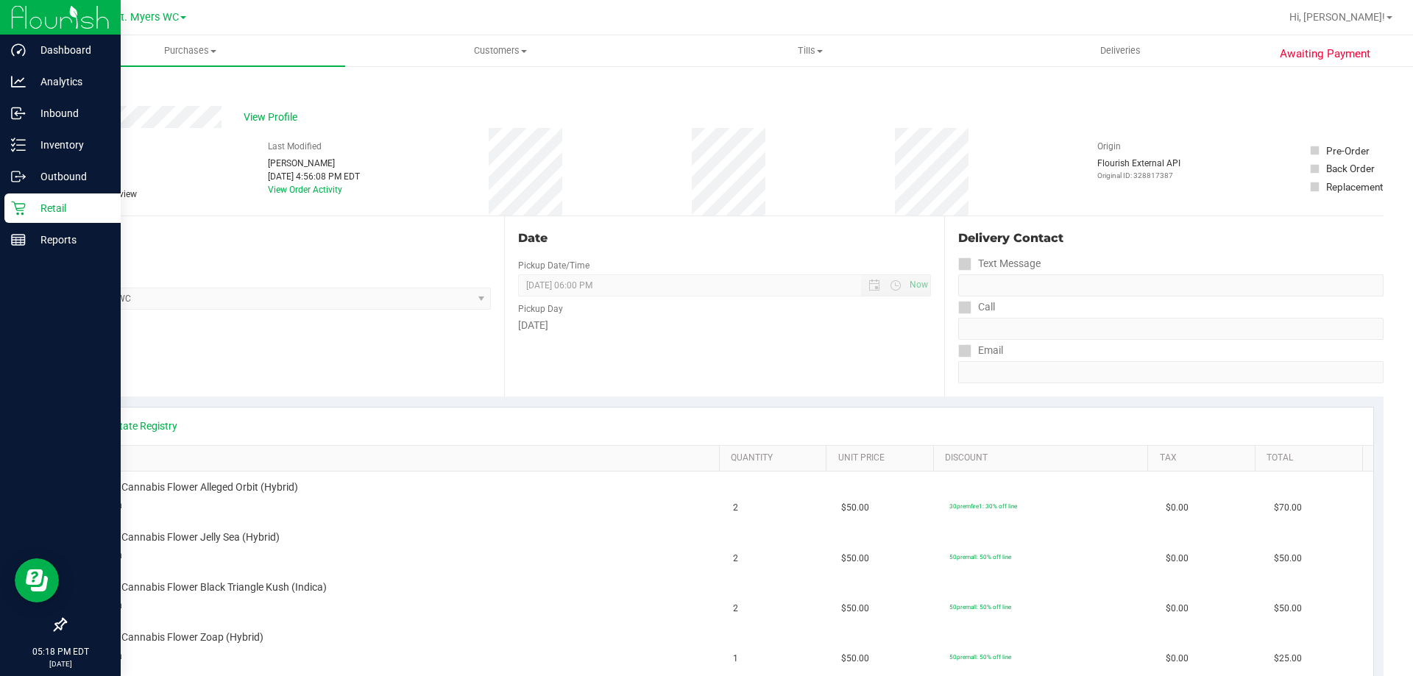
click at [21, 211] on icon at bounding box center [18, 208] width 15 height 15
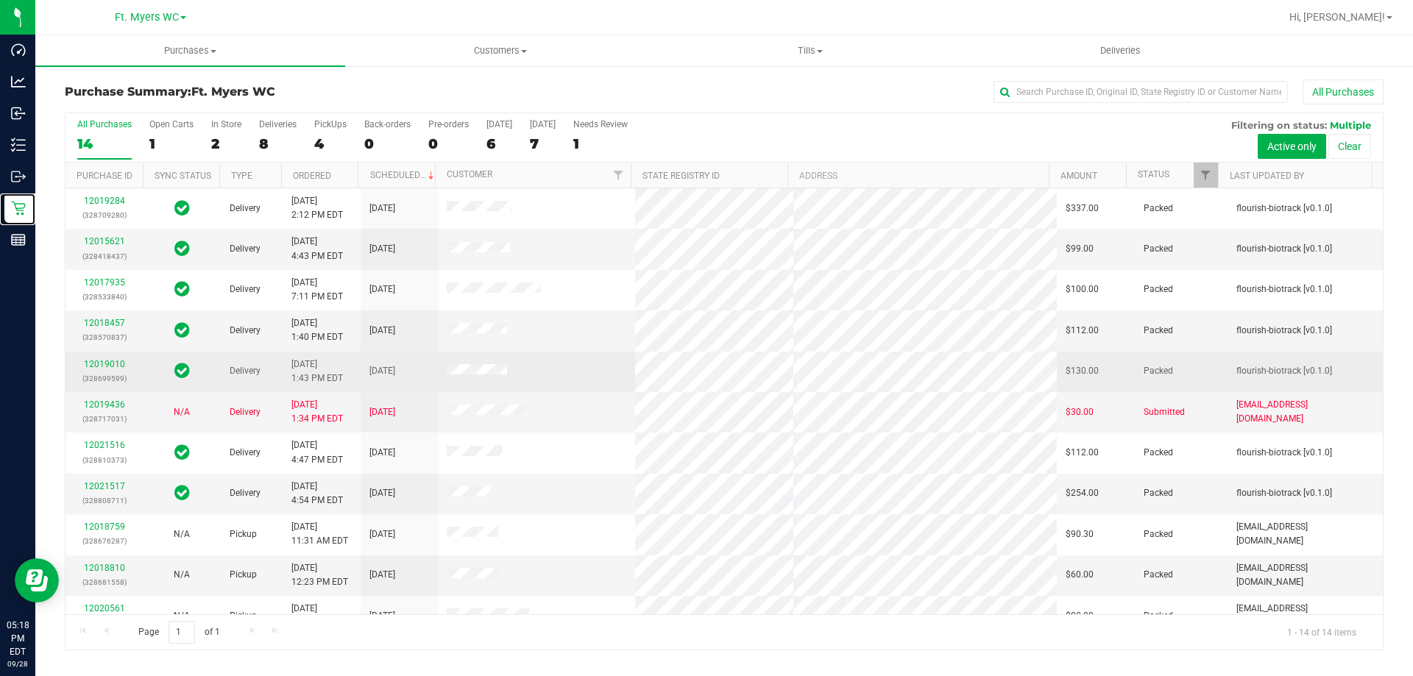
scroll to position [144, 0]
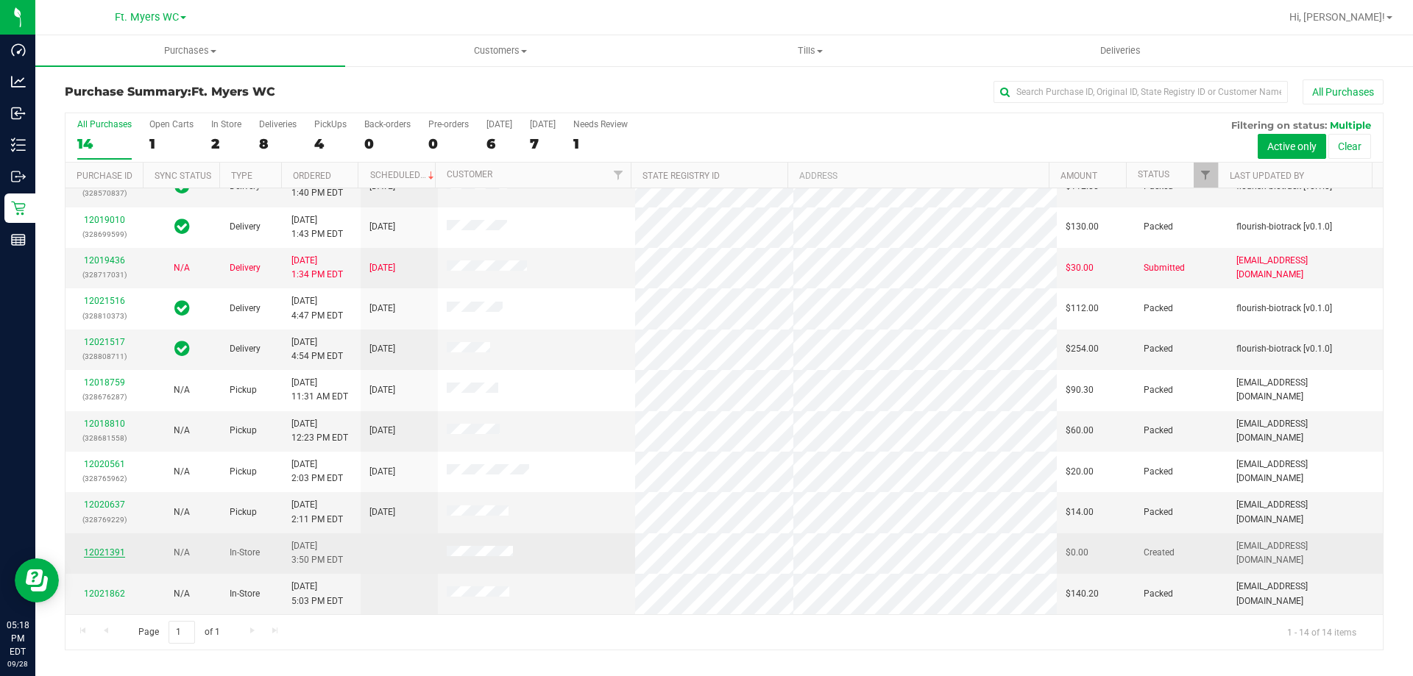
click at [113, 550] on link "12021391" at bounding box center [104, 552] width 41 height 10
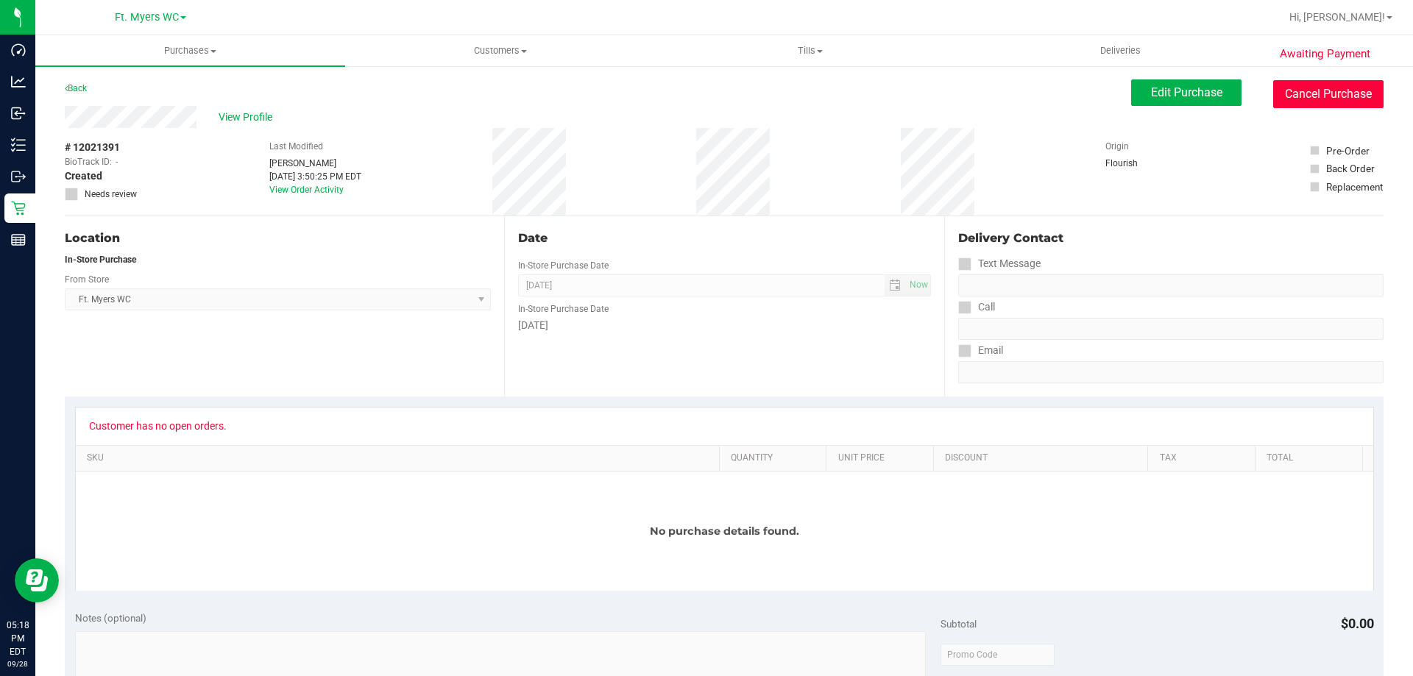
click at [1310, 91] on button "Cancel Purchase" at bounding box center [1328, 94] width 110 height 28
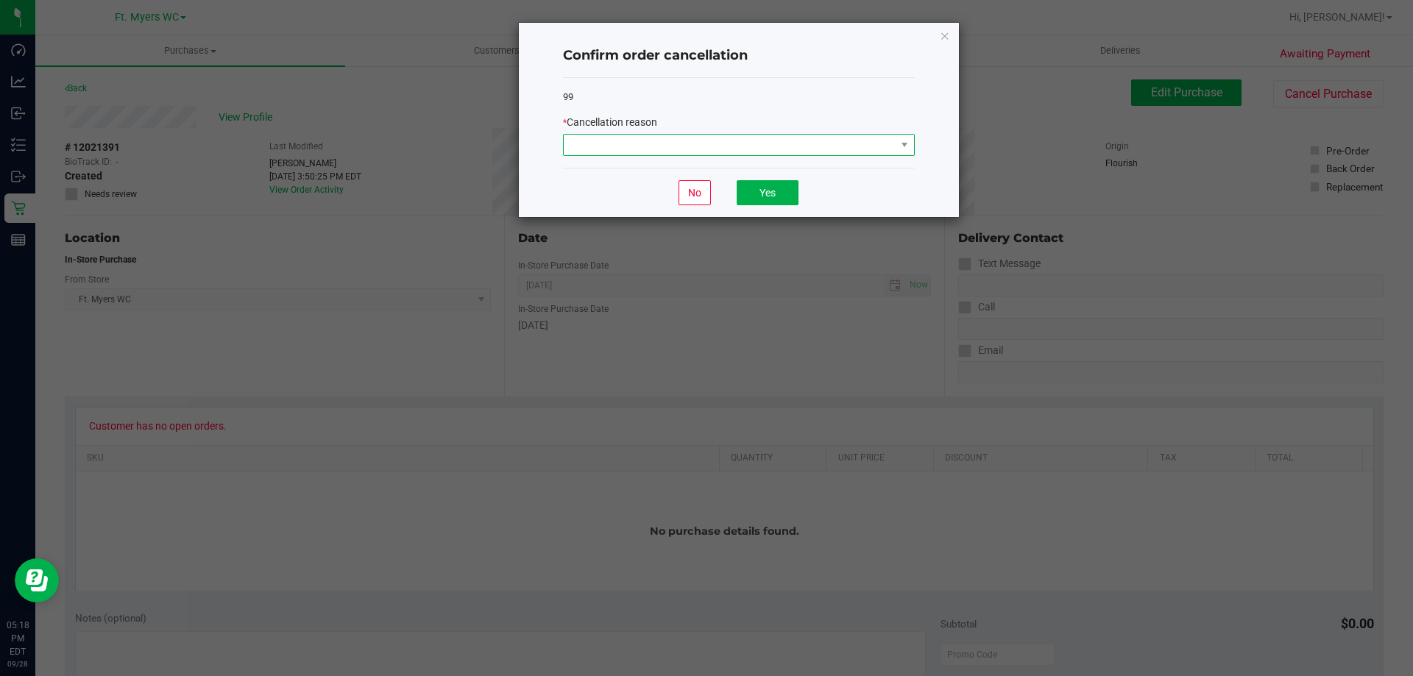
click at [661, 137] on span at bounding box center [730, 145] width 332 height 21
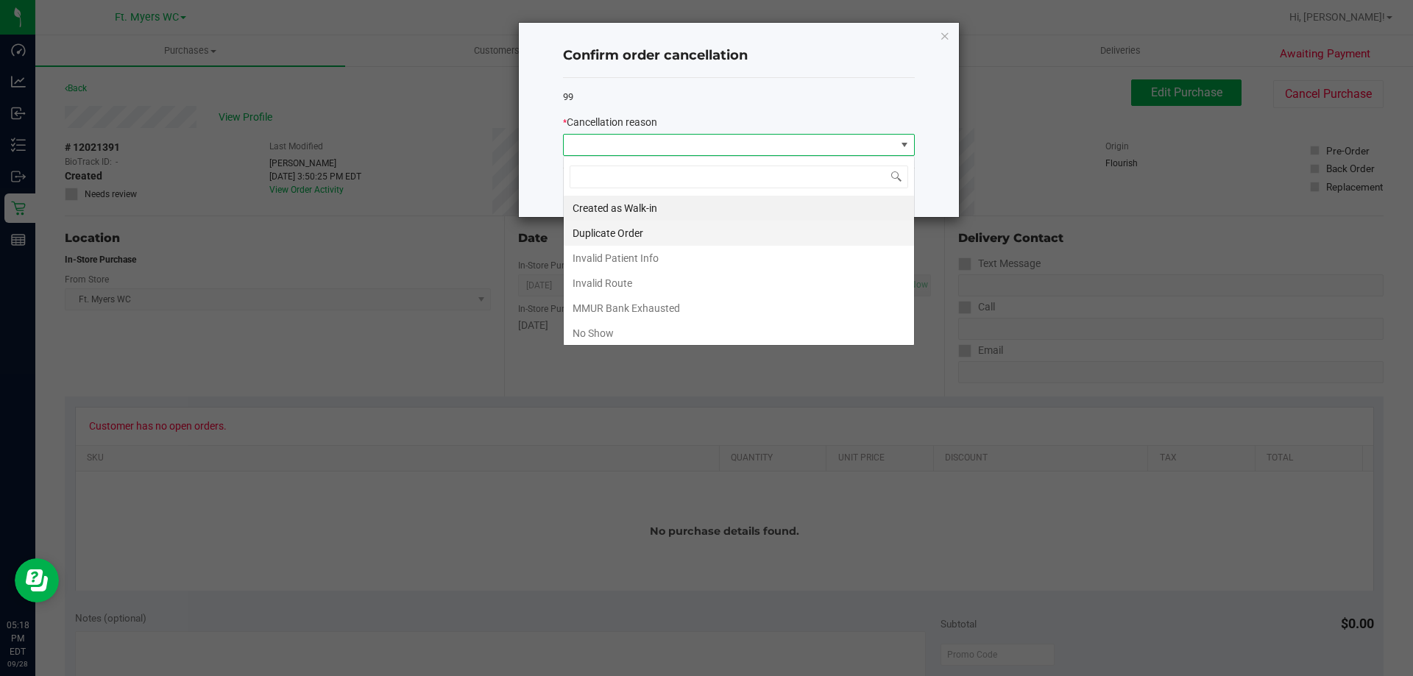
scroll to position [22, 352]
click at [605, 323] on li "No Show" at bounding box center [739, 333] width 350 height 25
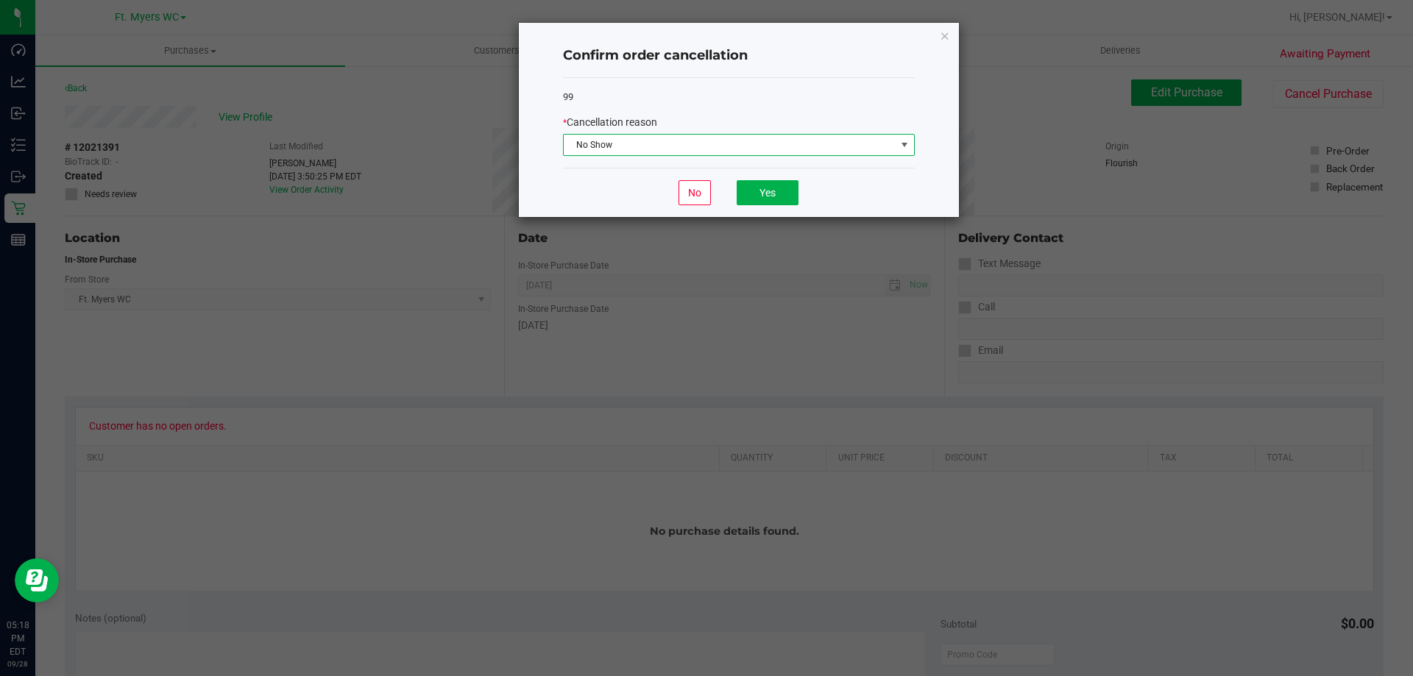
click at [818, 186] on div "No Yes" at bounding box center [739, 192] width 352 height 49
click at [768, 186] on button "Yes" at bounding box center [767, 192] width 62 height 25
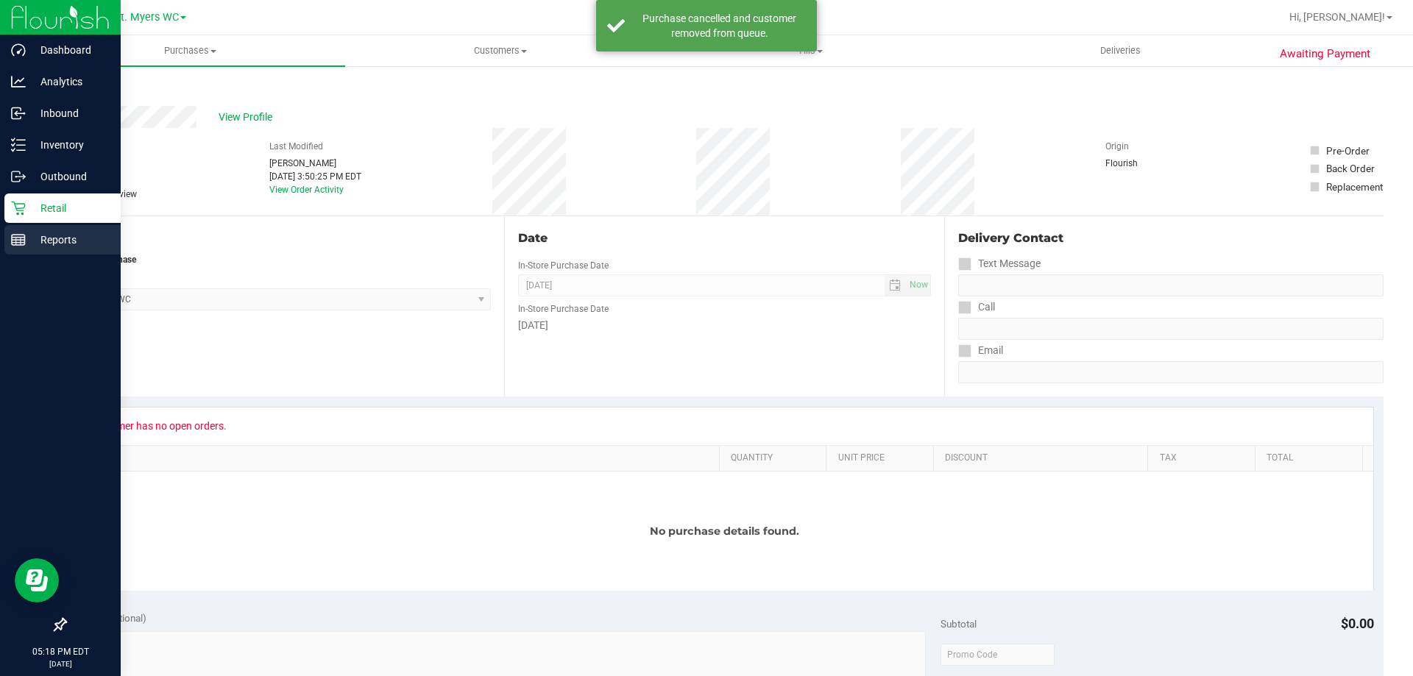
click at [12, 240] on line at bounding box center [18, 240] width 13 height 0
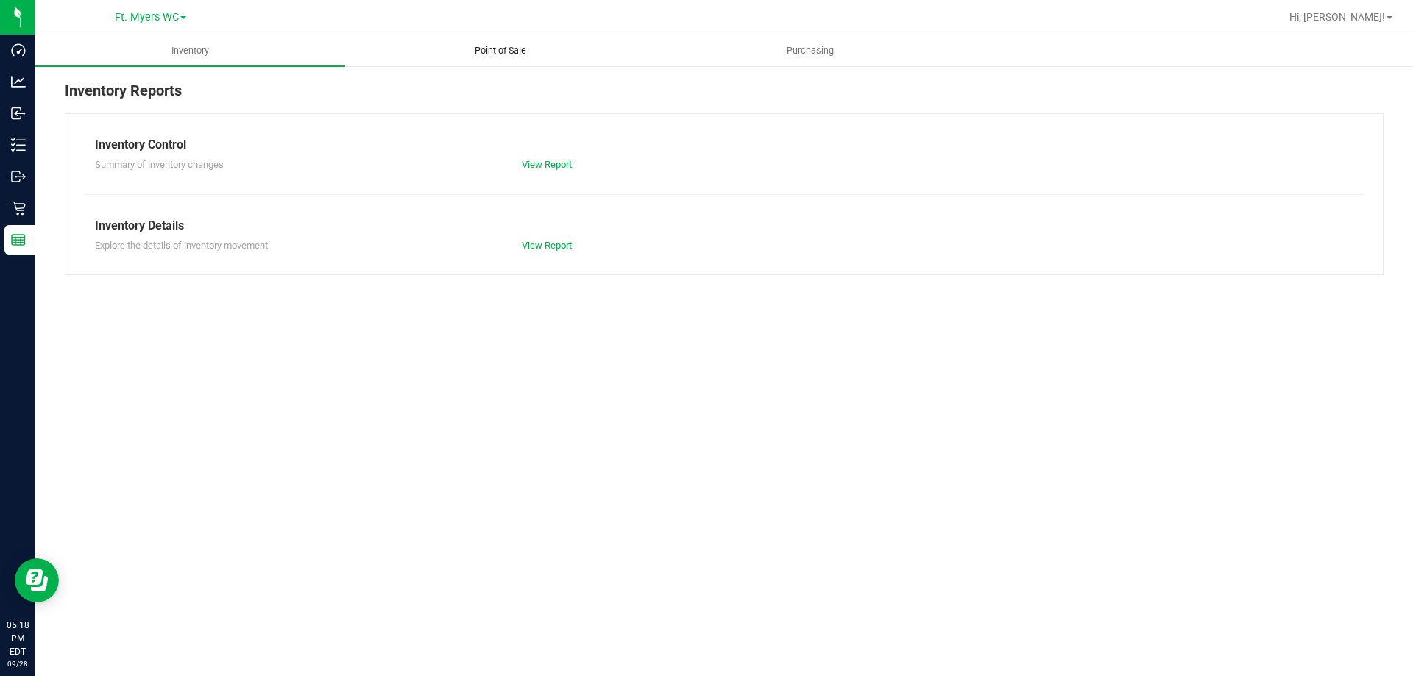
click at [493, 53] on span "Point of Sale" at bounding box center [500, 50] width 91 height 13
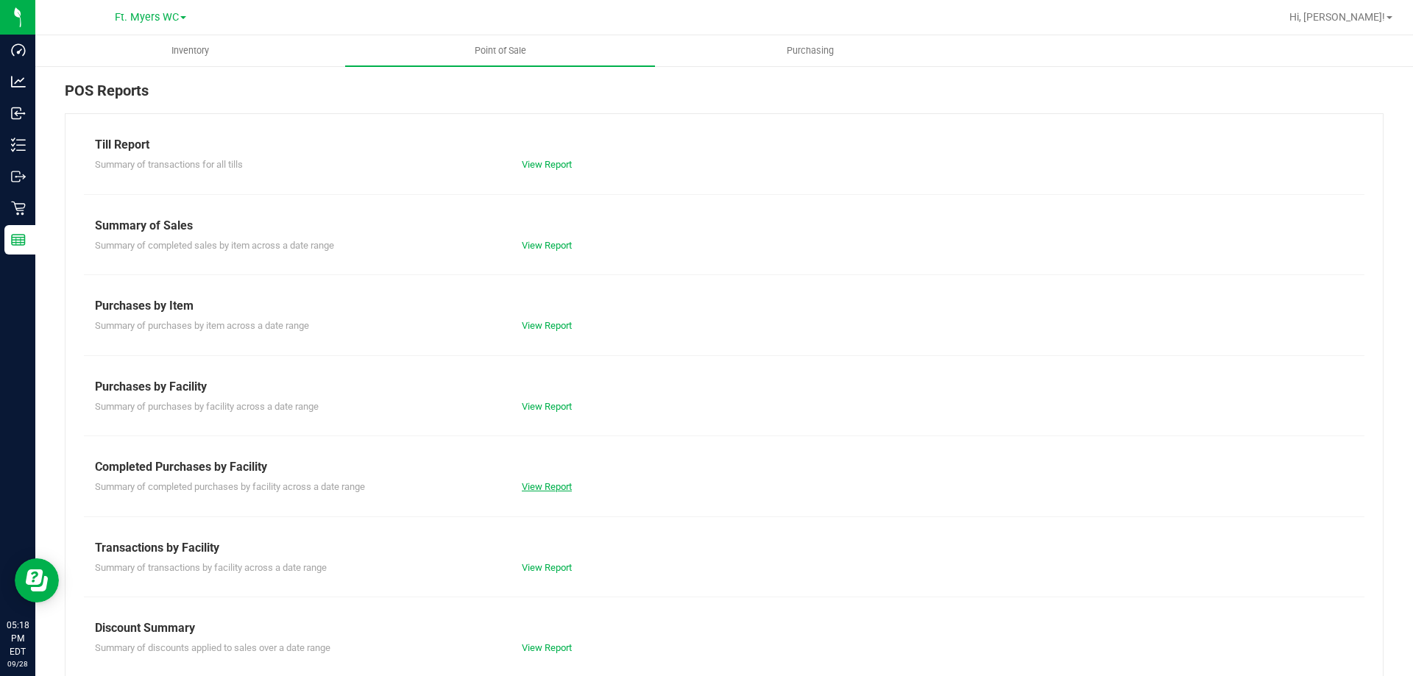
click at [533, 488] on link "View Report" at bounding box center [547, 486] width 50 height 11
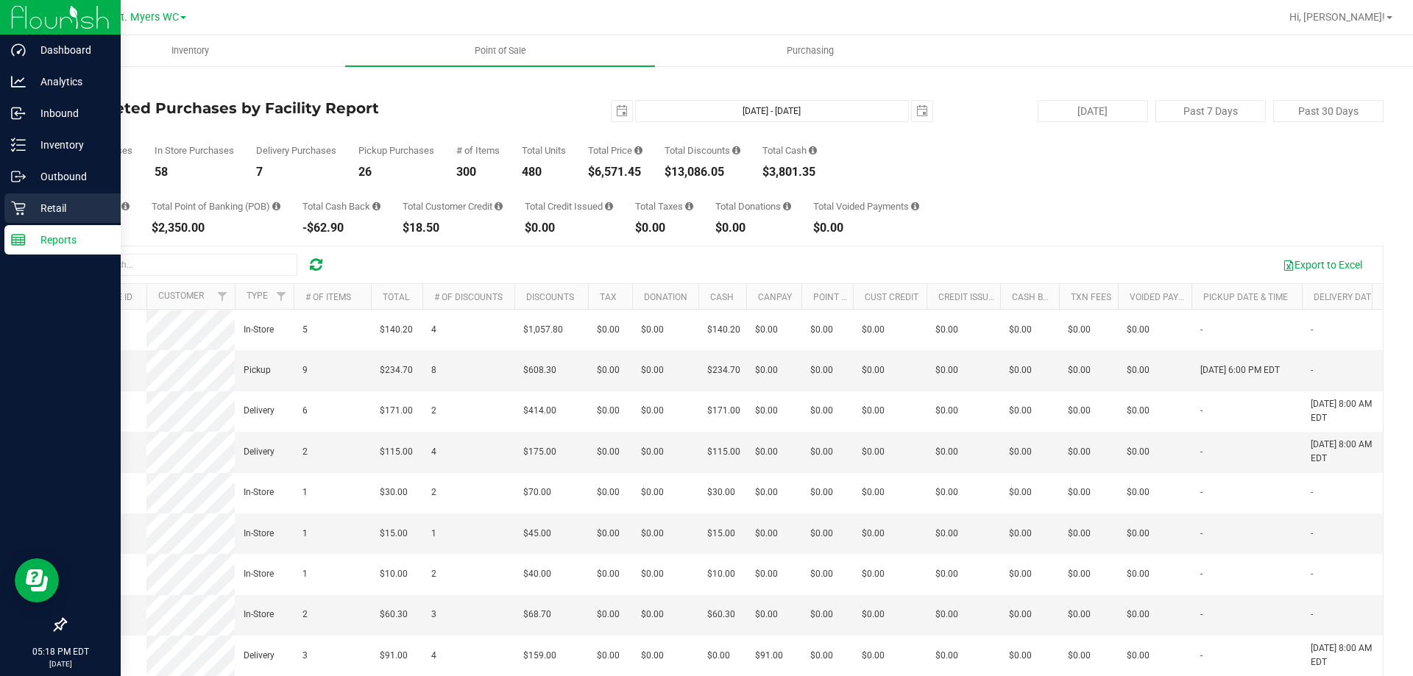
click at [22, 213] on icon at bounding box center [18, 209] width 14 height 14
